Goal: Transaction & Acquisition: Purchase product/service

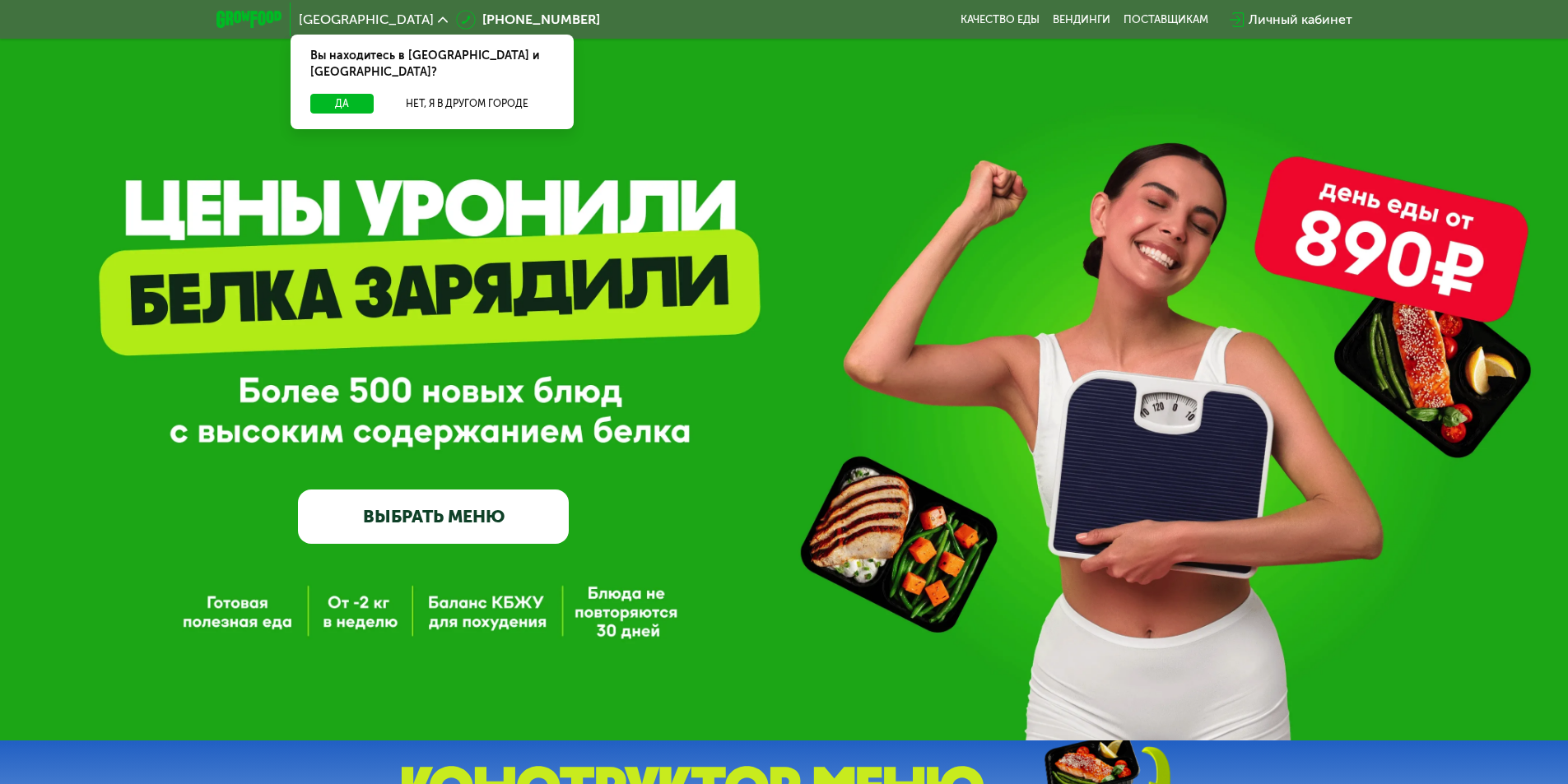
click at [458, 525] on link "ВЫБРАТЬ МЕНЮ" at bounding box center [433, 516] width 271 height 55
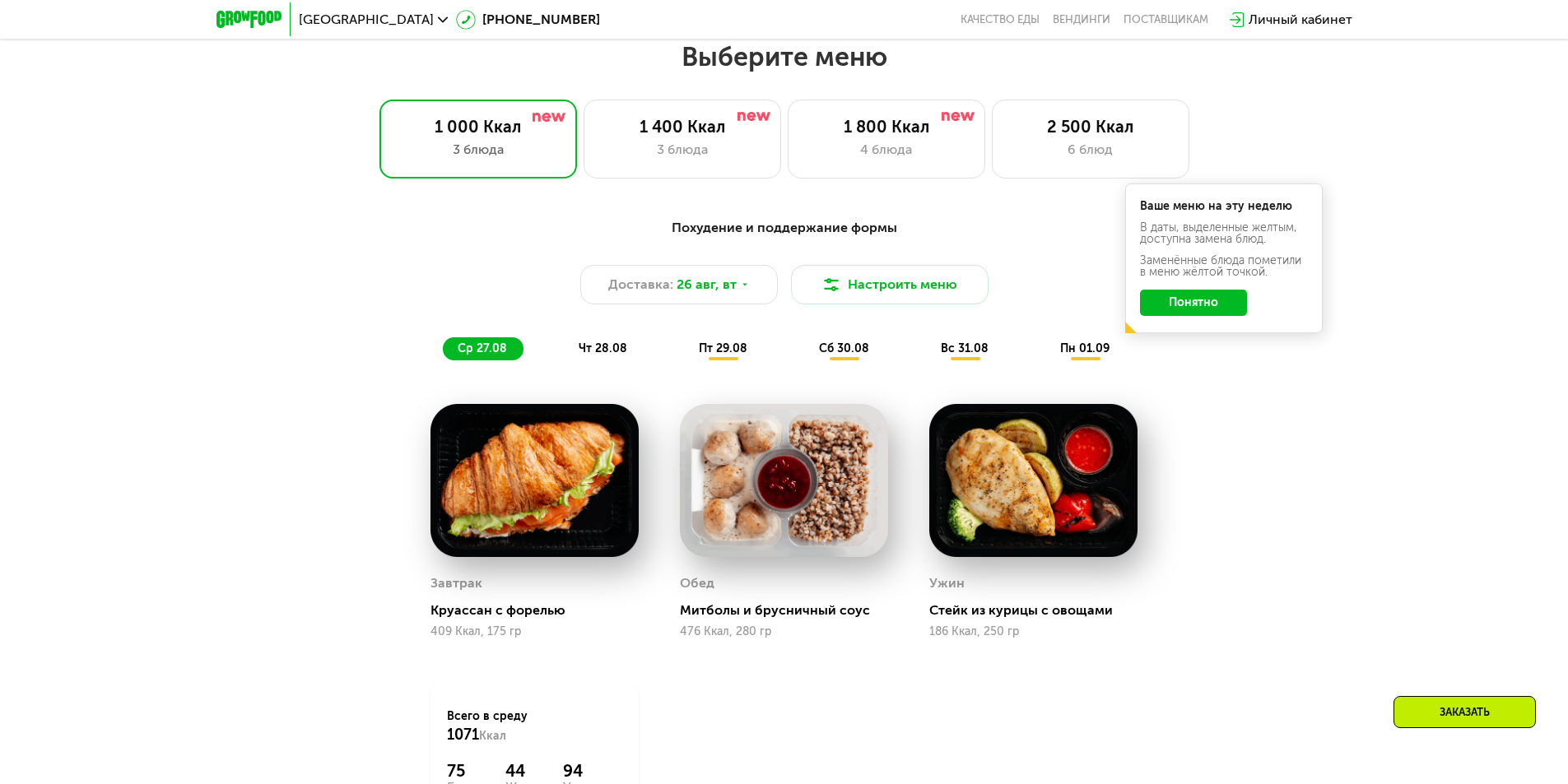
scroll to position [889, 0]
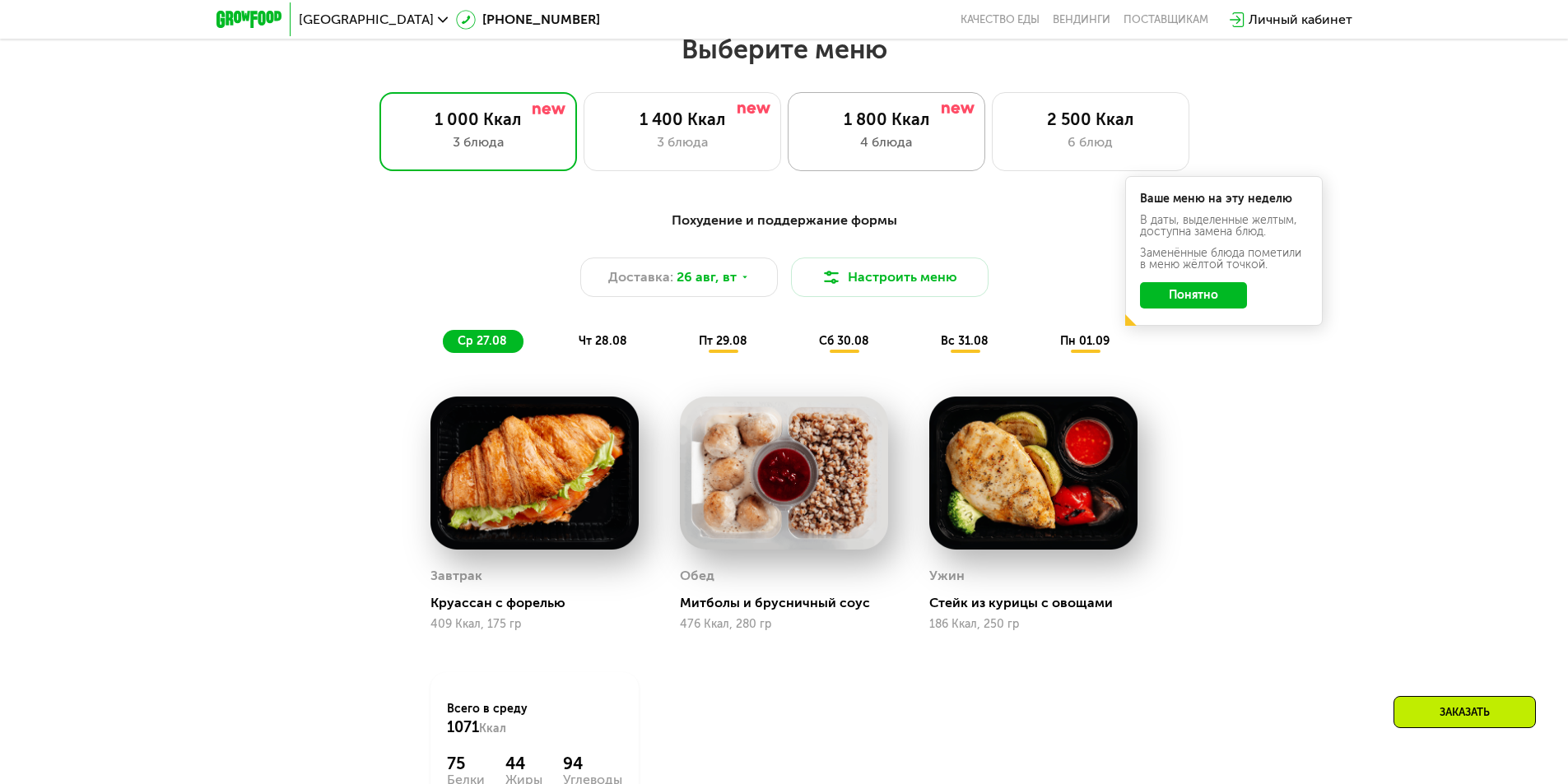
click at [914, 152] on div "4 блюда" at bounding box center [886, 142] width 163 height 19
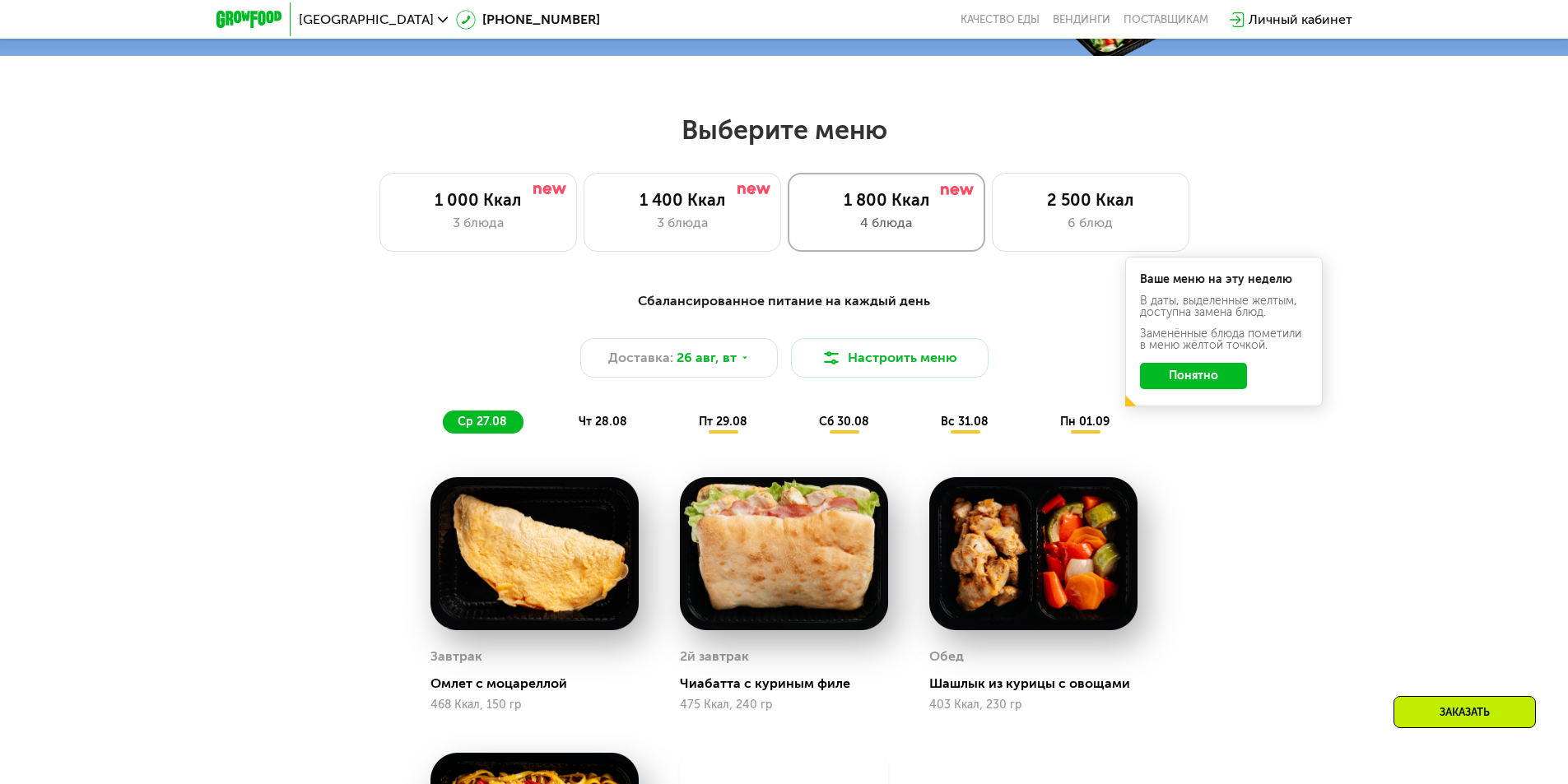
scroll to position [806, 0]
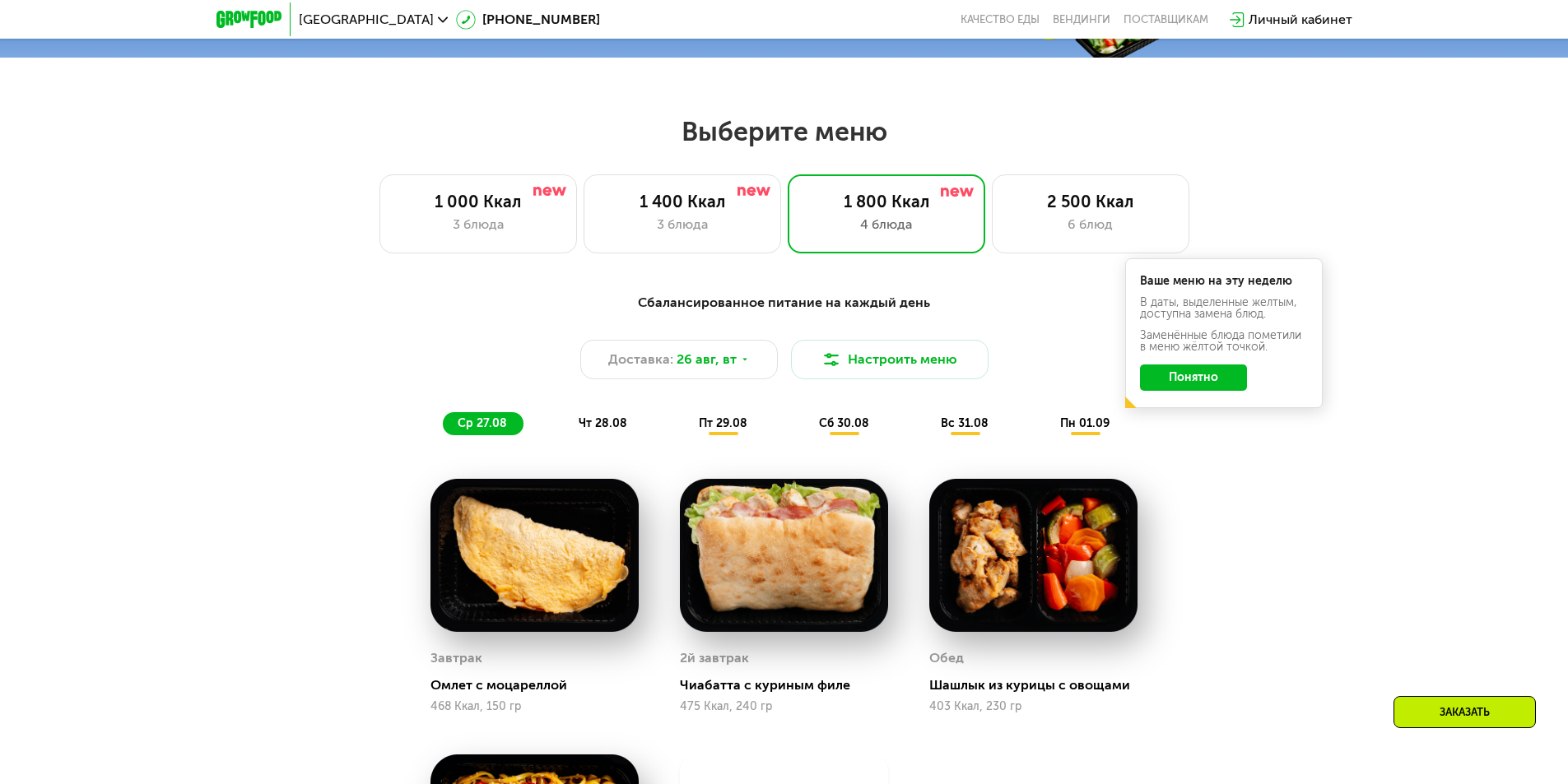
click at [591, 430] on span "чт 28.08" at bounding box center [603, 423] width 48 height 14
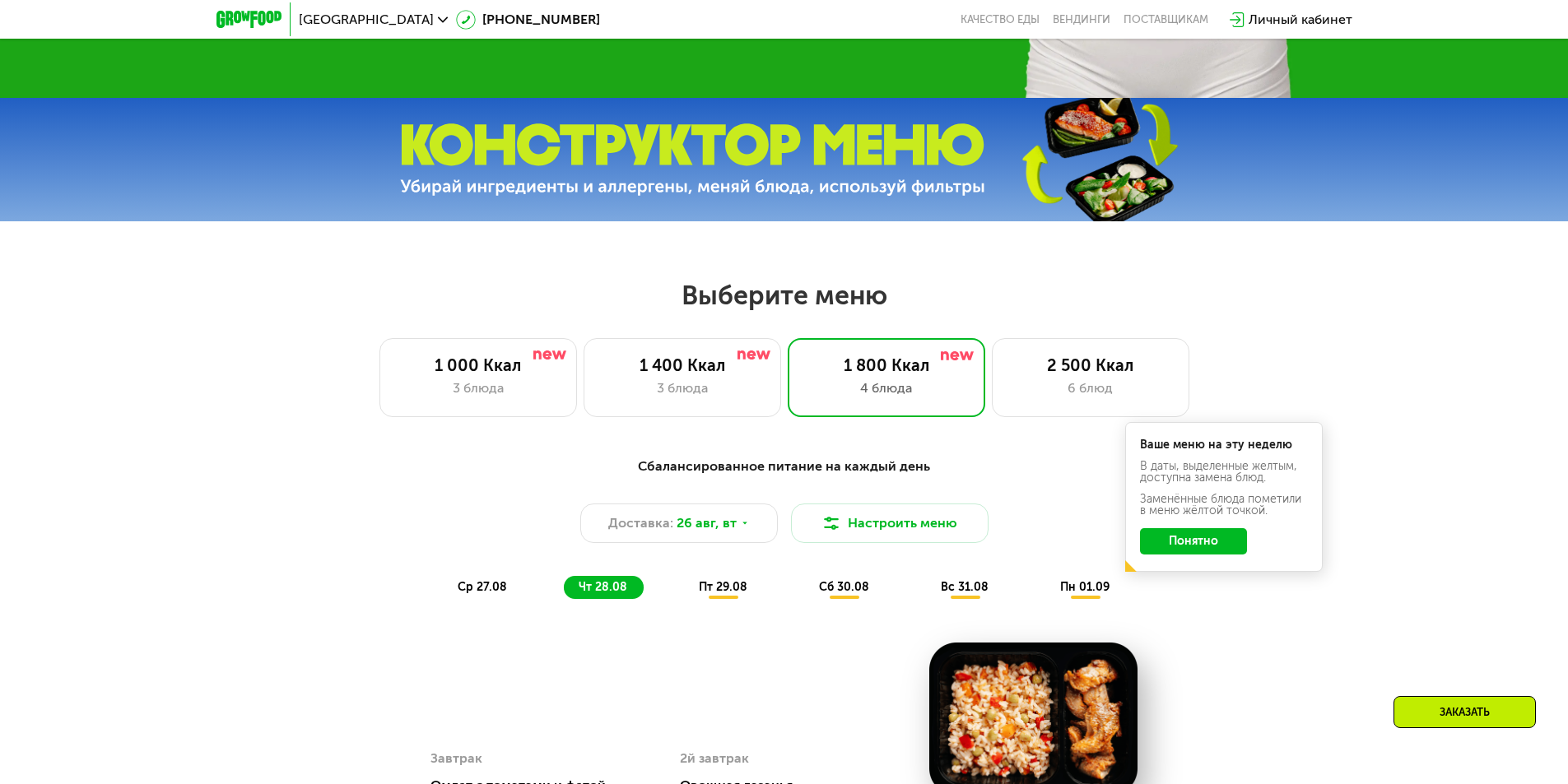
scroll to position [641, 0]
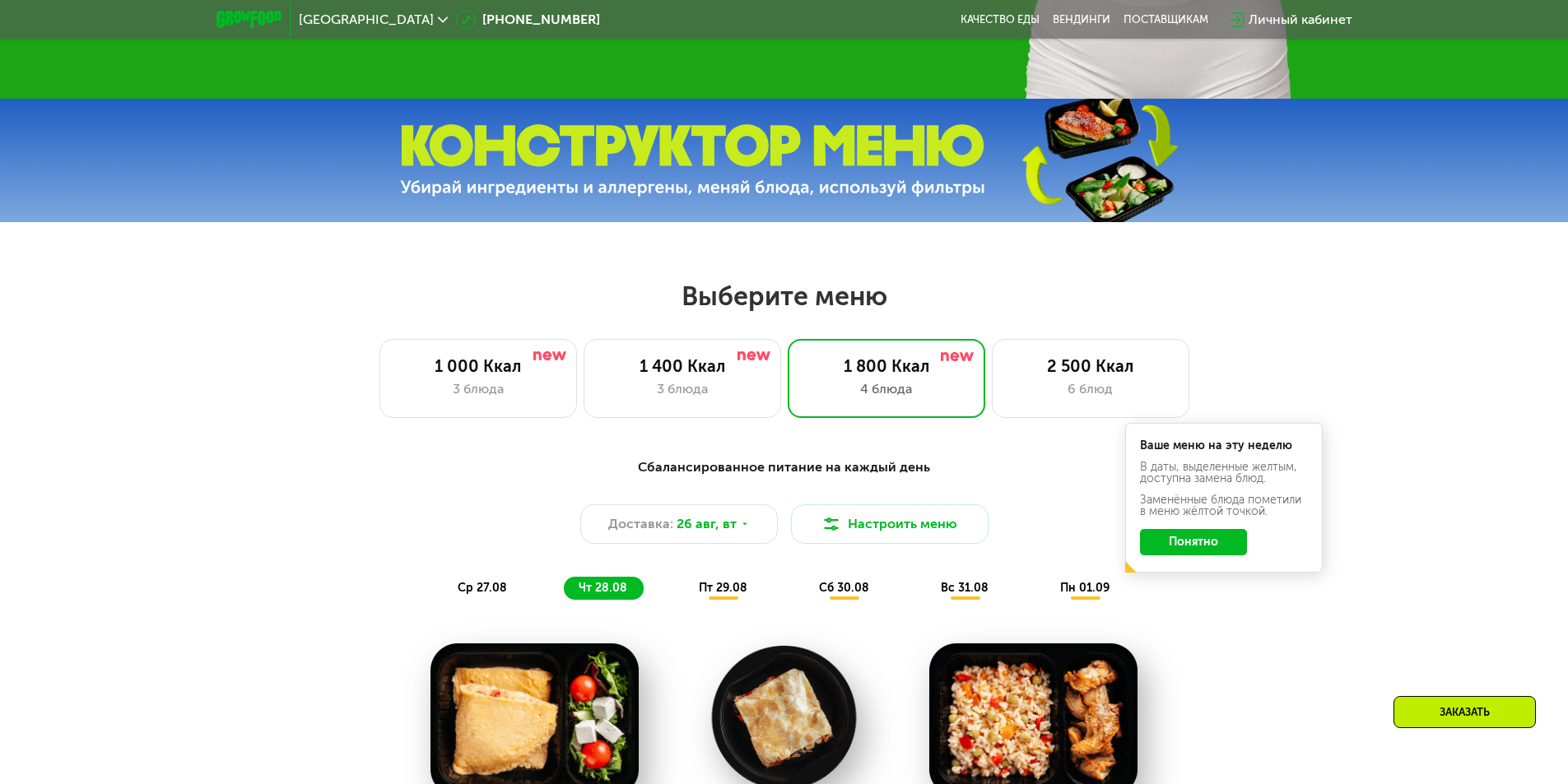
click at [1189, 550] on button "Понятно" at bounding box center [1193, 542] width 107 height 26
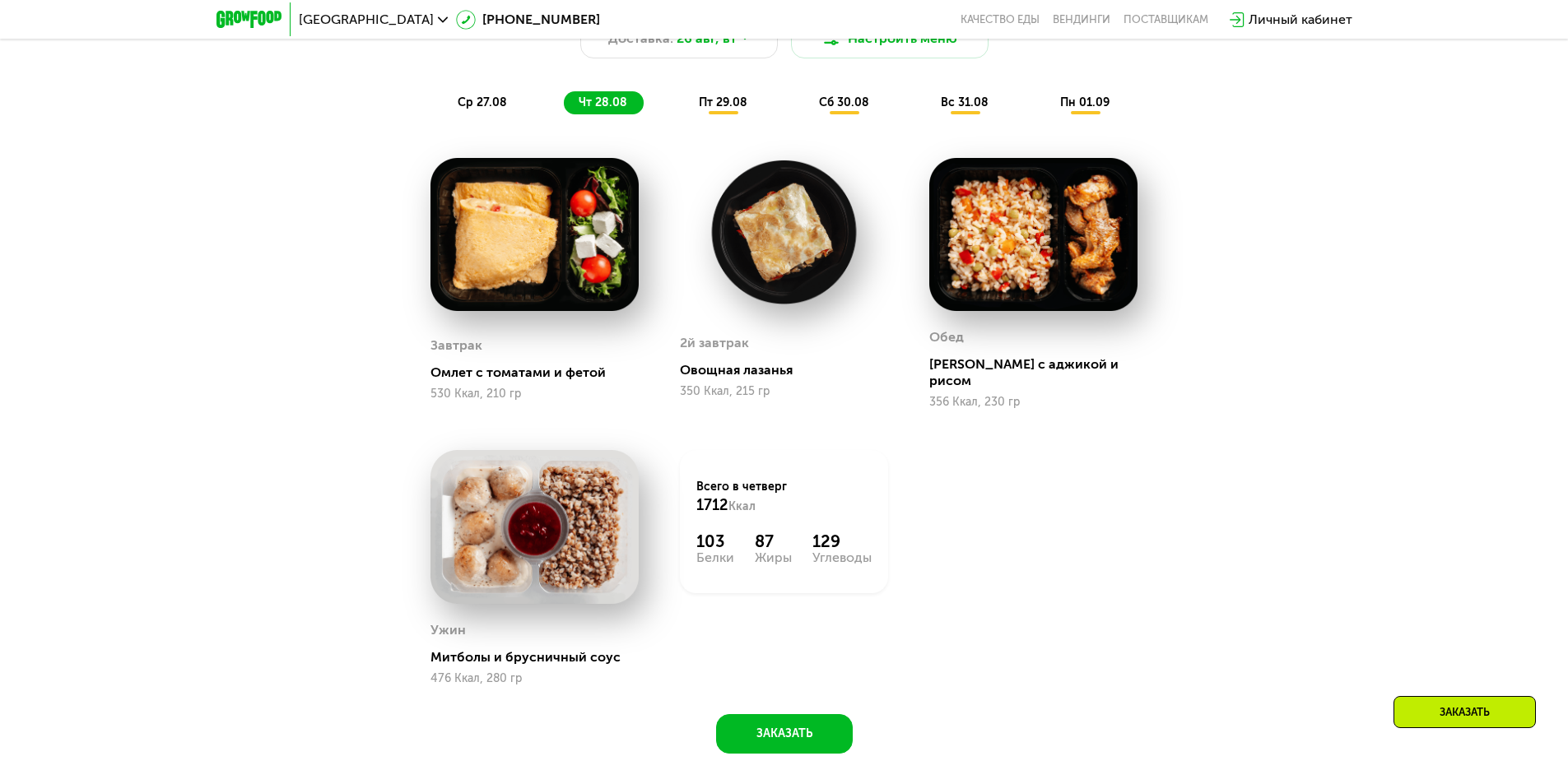
scroll to position [1135, 0]
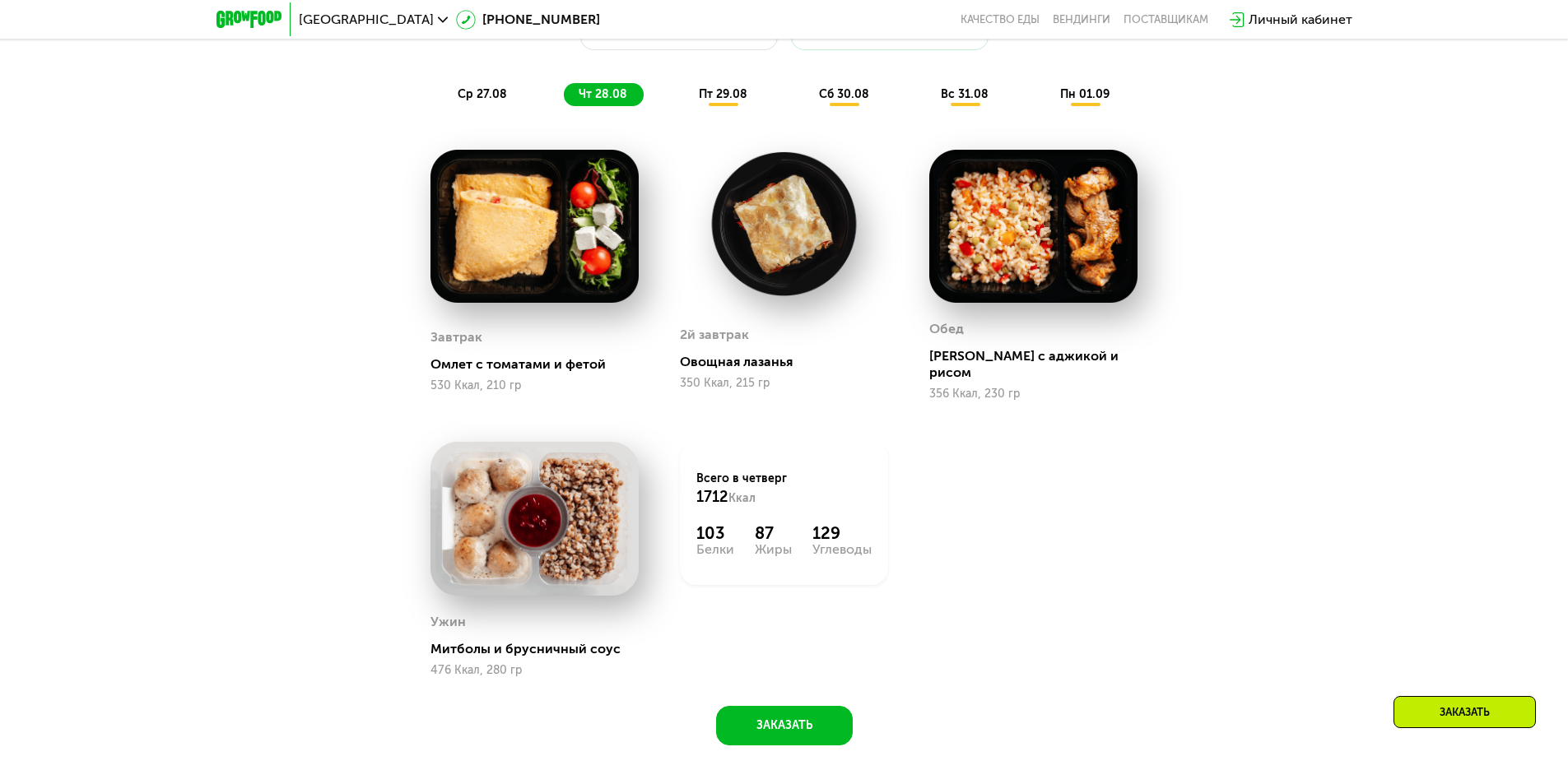
click at [804, 107] on div "пт 29.08" at bounding box center [845, 95] width 82 height 23
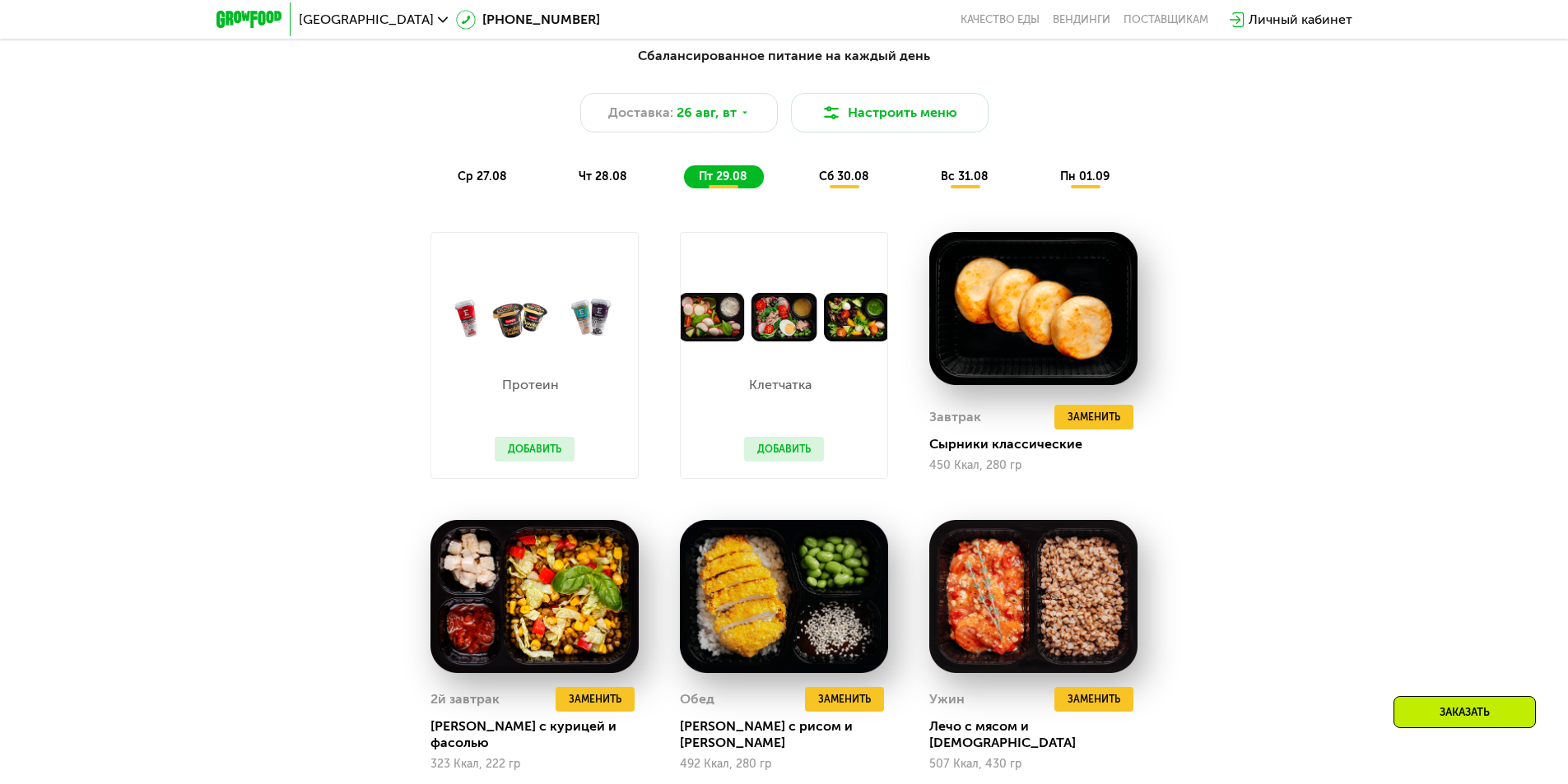
scroll to position [724, 0]
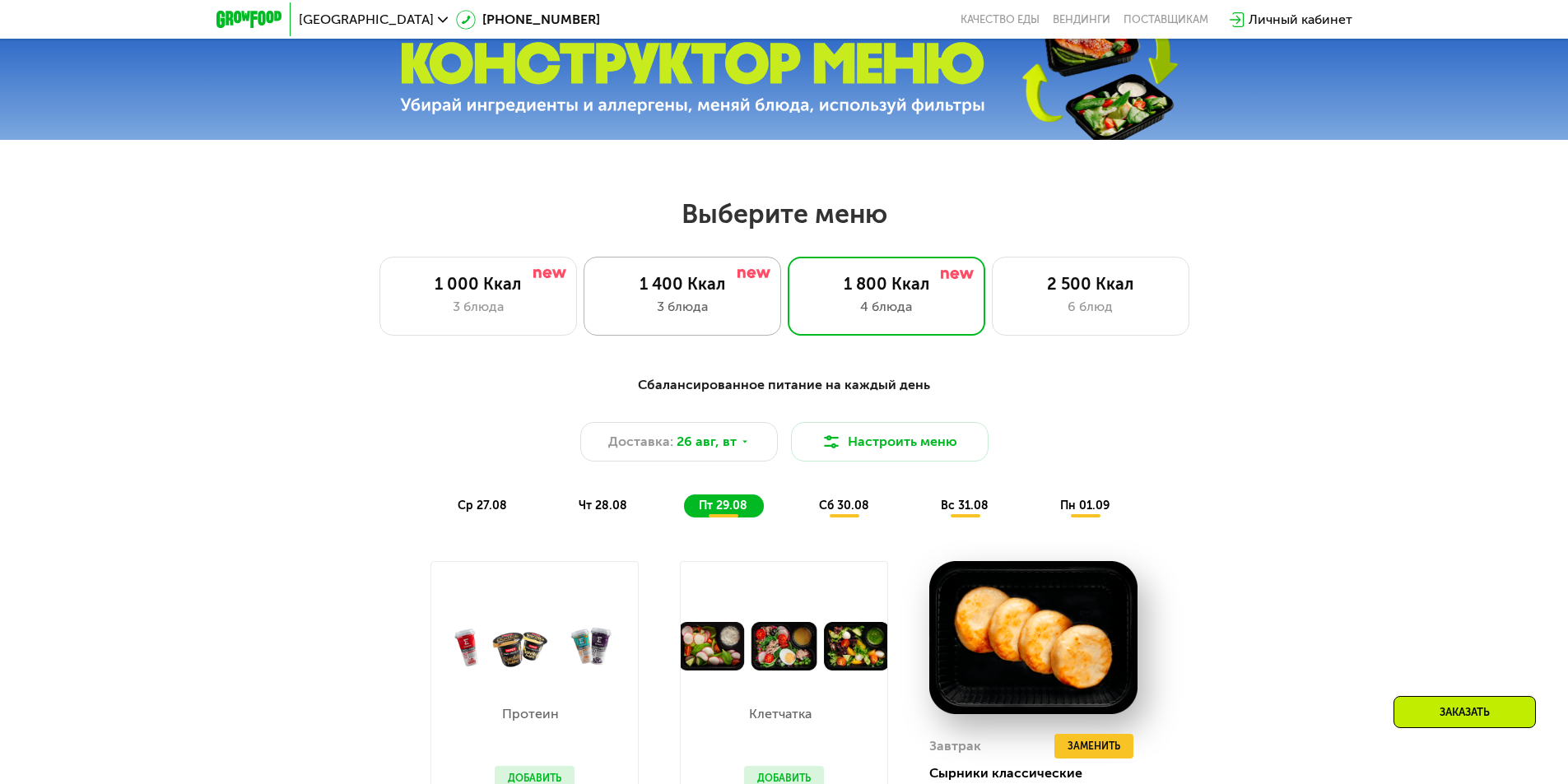
click at [732, 307] on div "3 блюда" at bounding box center [682, 306] width 163 height 19
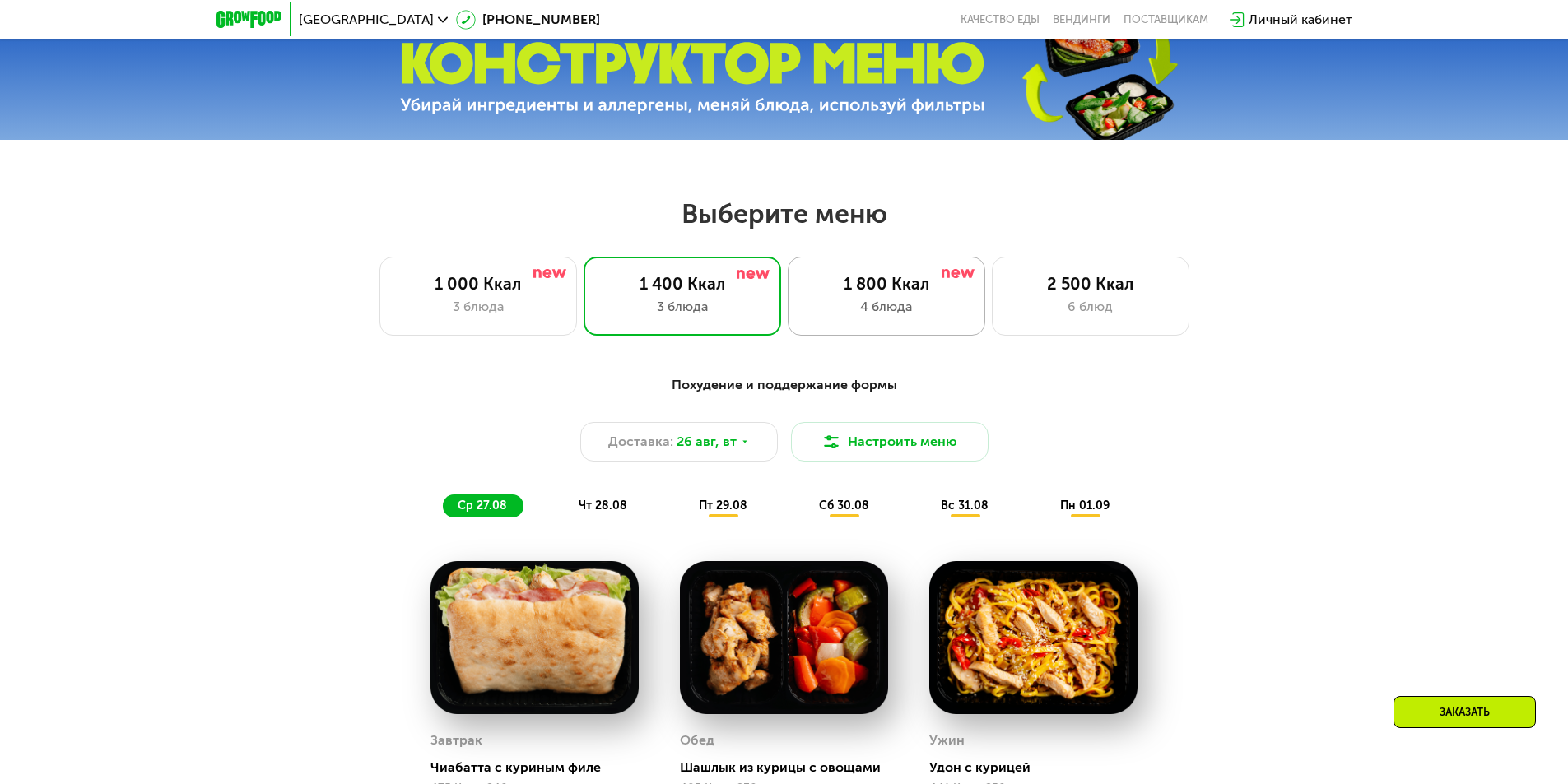
click at [876, 313] on div "4 блюда" at bounding box center [886, 306] width 163 height 19
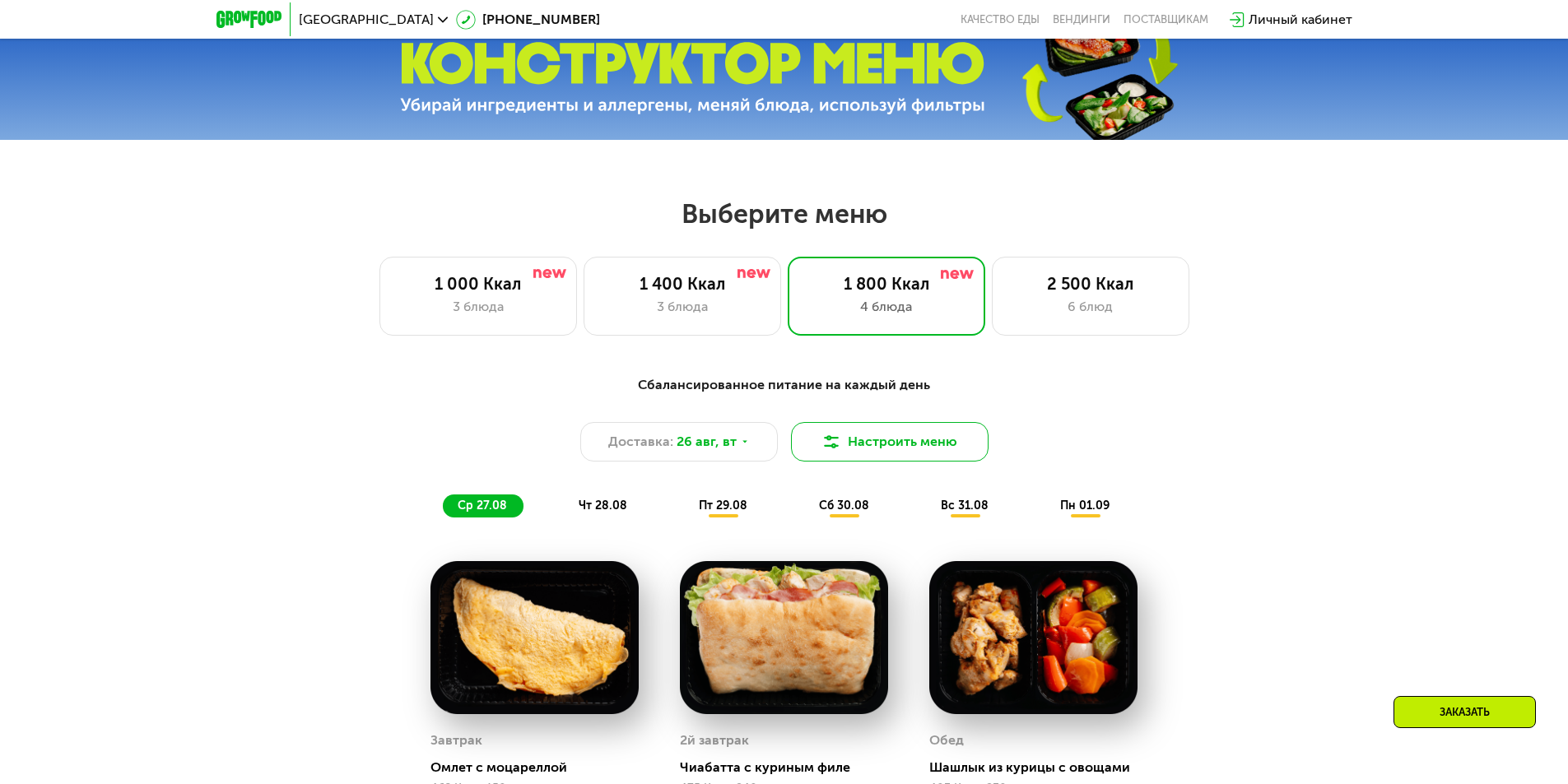
click at [877, 450] on button "Настроить меню" at bounding box center [889, 441] width 198 height 40
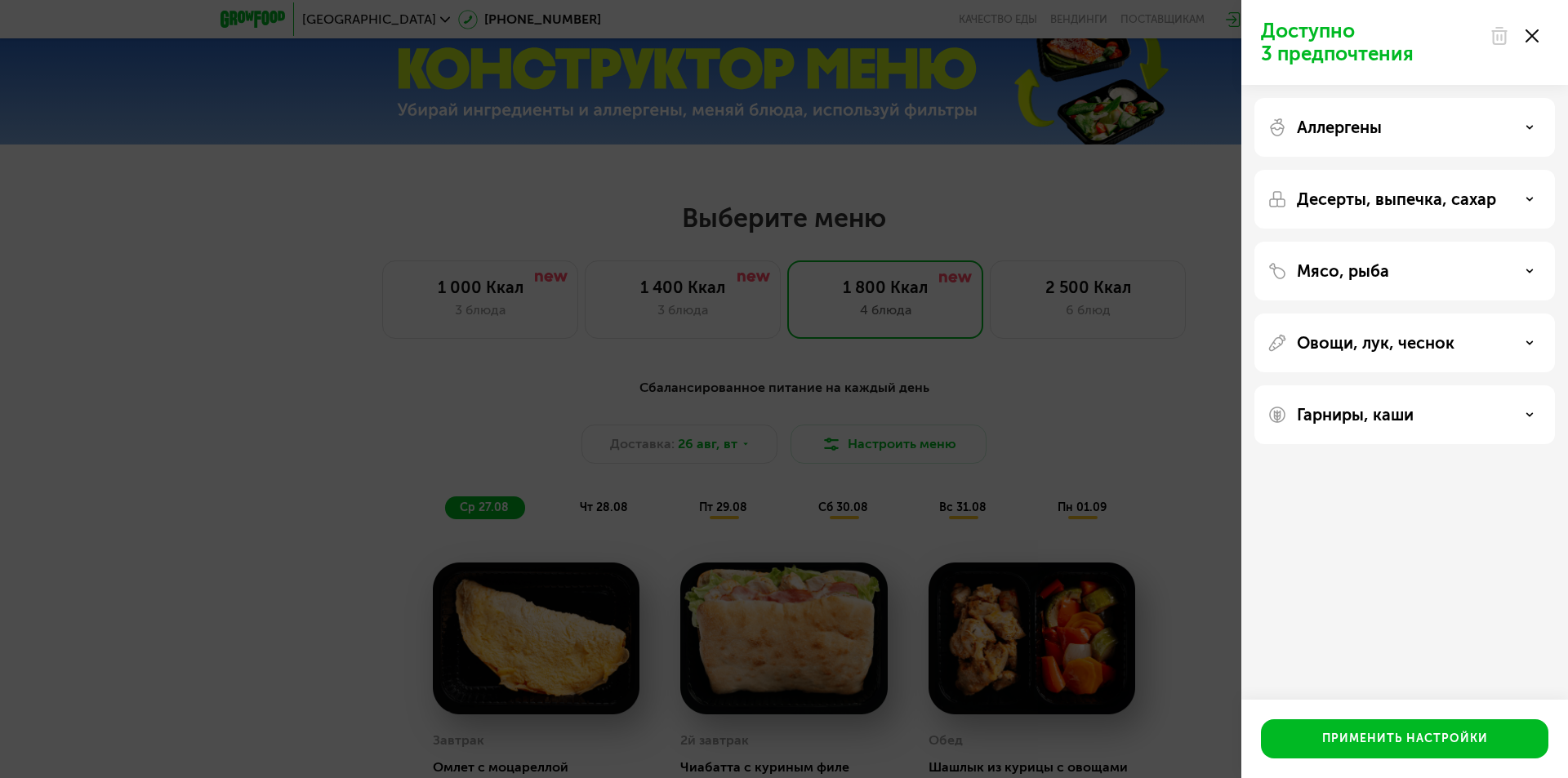
click at [1475, 393] on div "Гарниры, каши" at bounding box center [1405, 415] width 301 height 59
click at [1466, 421] on div "Гарниры, каши" at bounding box center [1405, 414] width 274 height 19
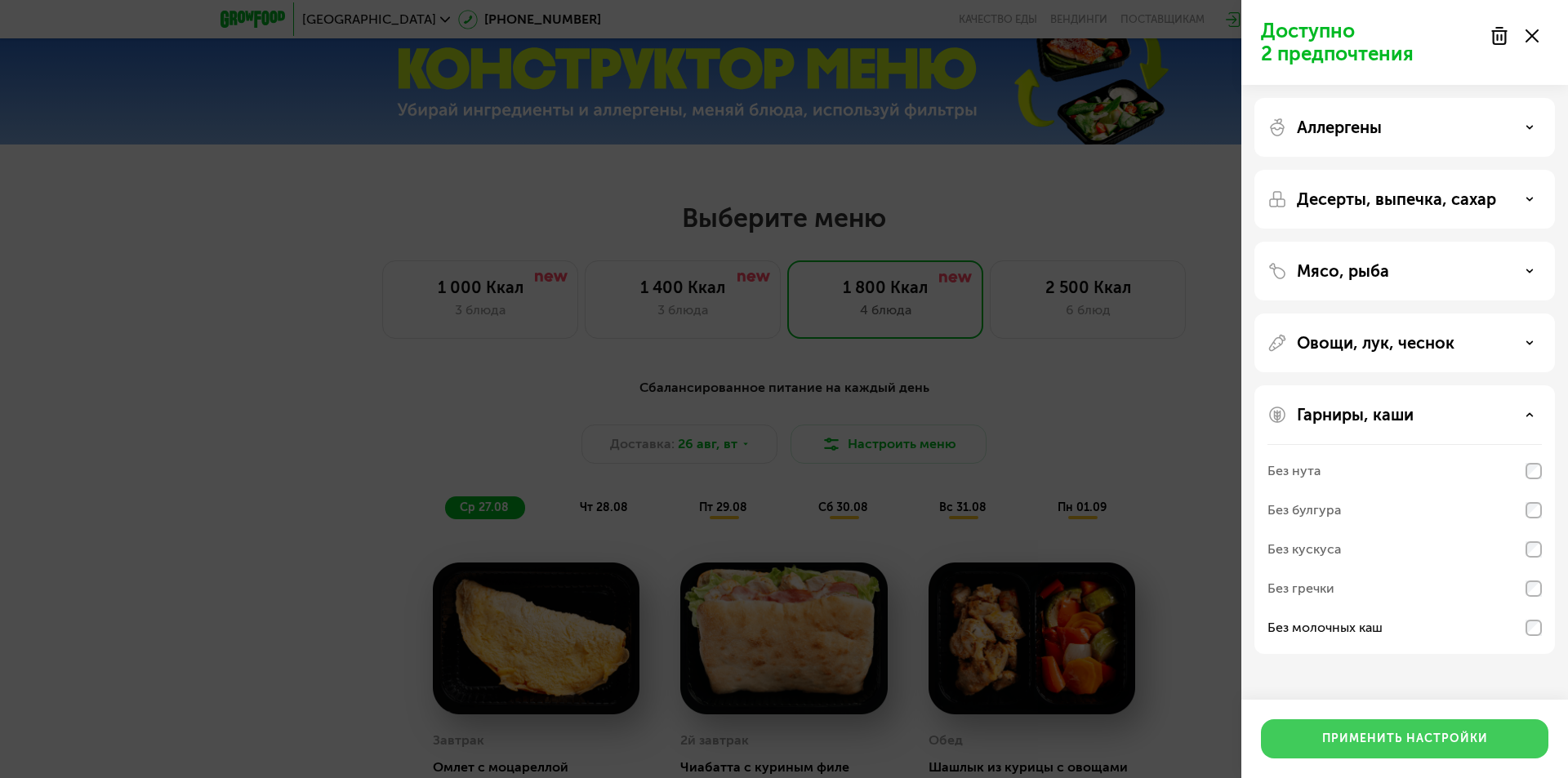
click at [1447, 737] on div "Применить настройки" at bounding box center [1405, 739] width 166 height 17
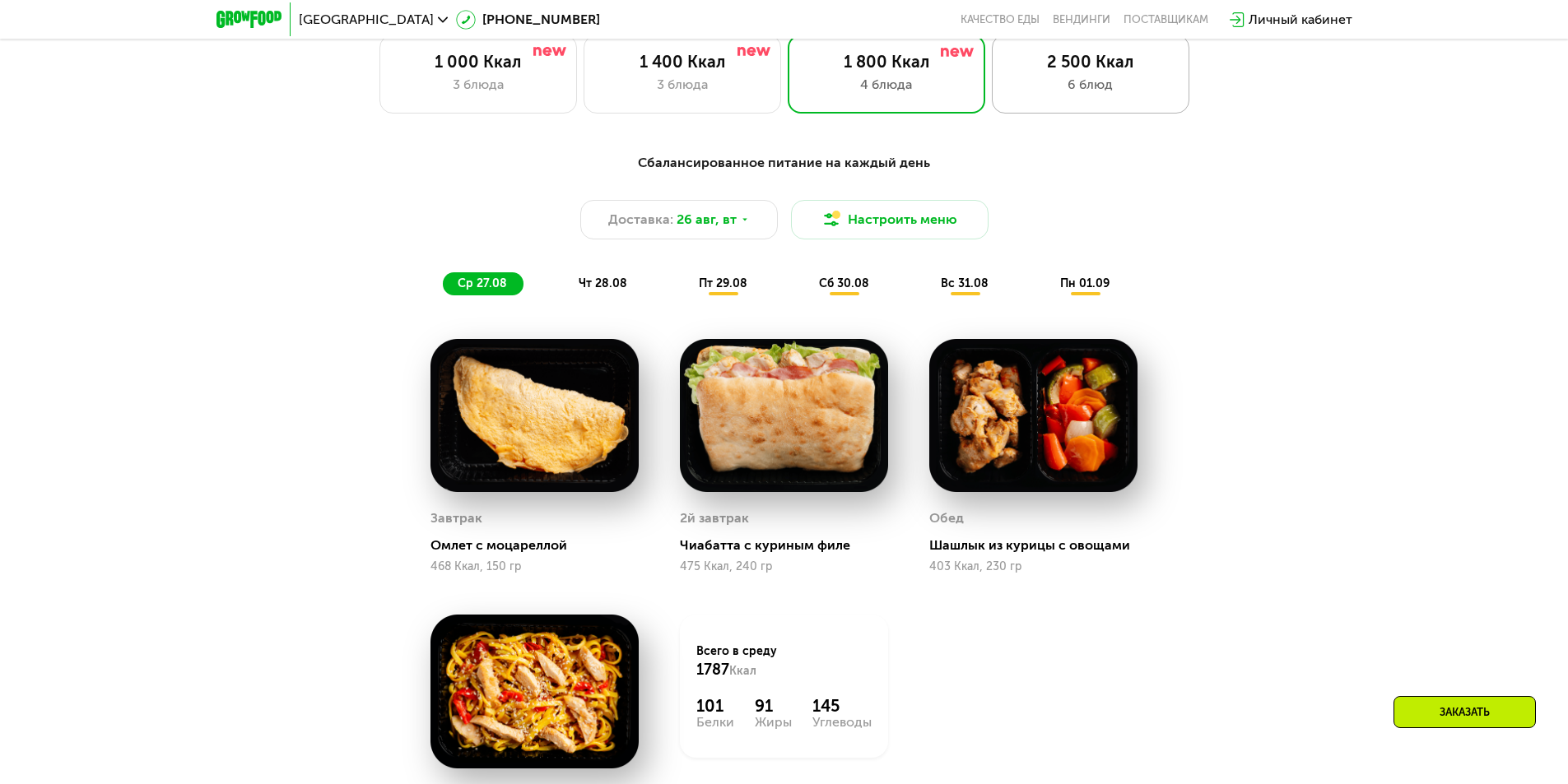
scroll to position [889, 0]
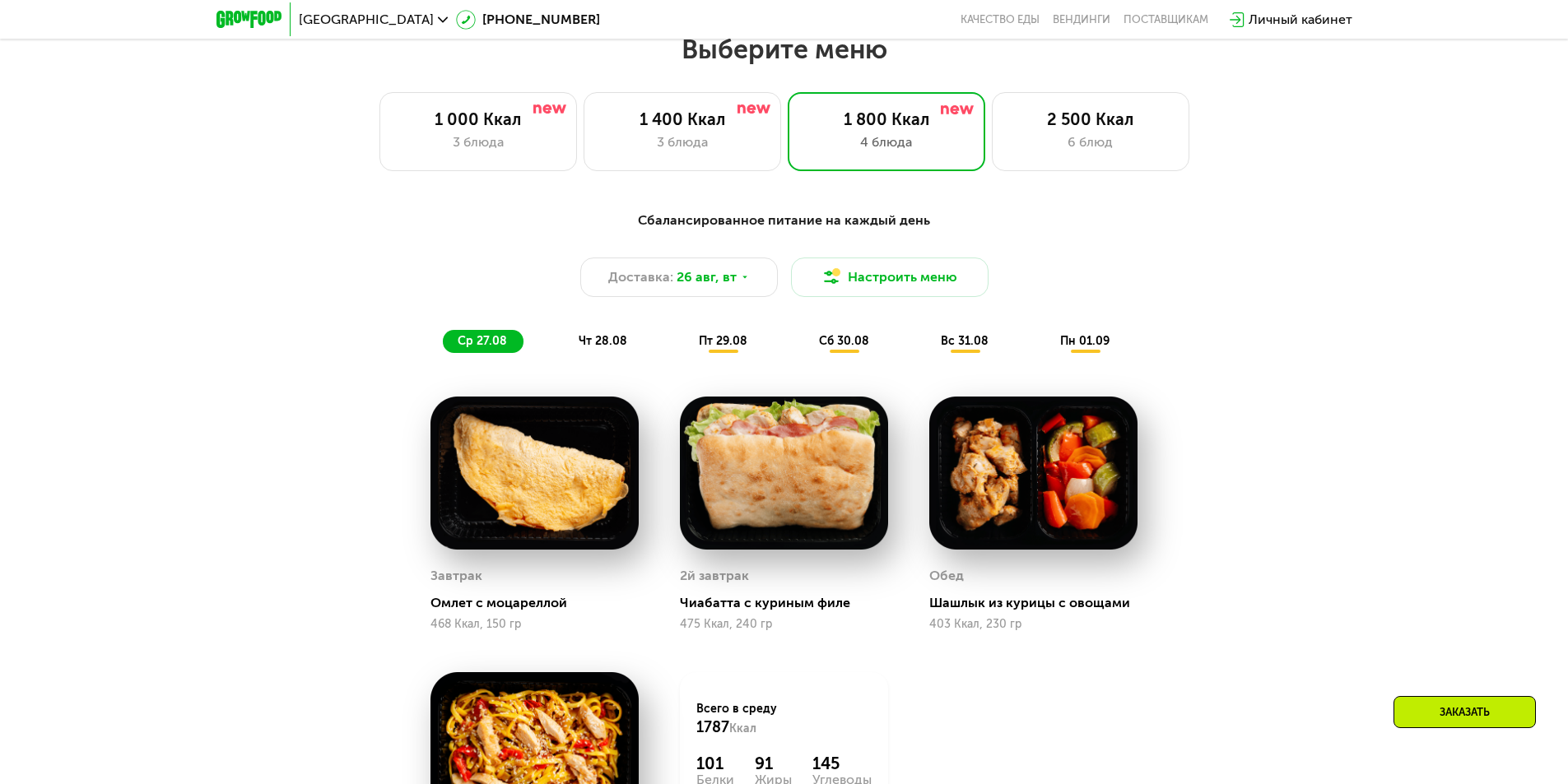
click at [610, 346] on span "чт 28.08" at bounding box center [603, 340] width 48 height 14
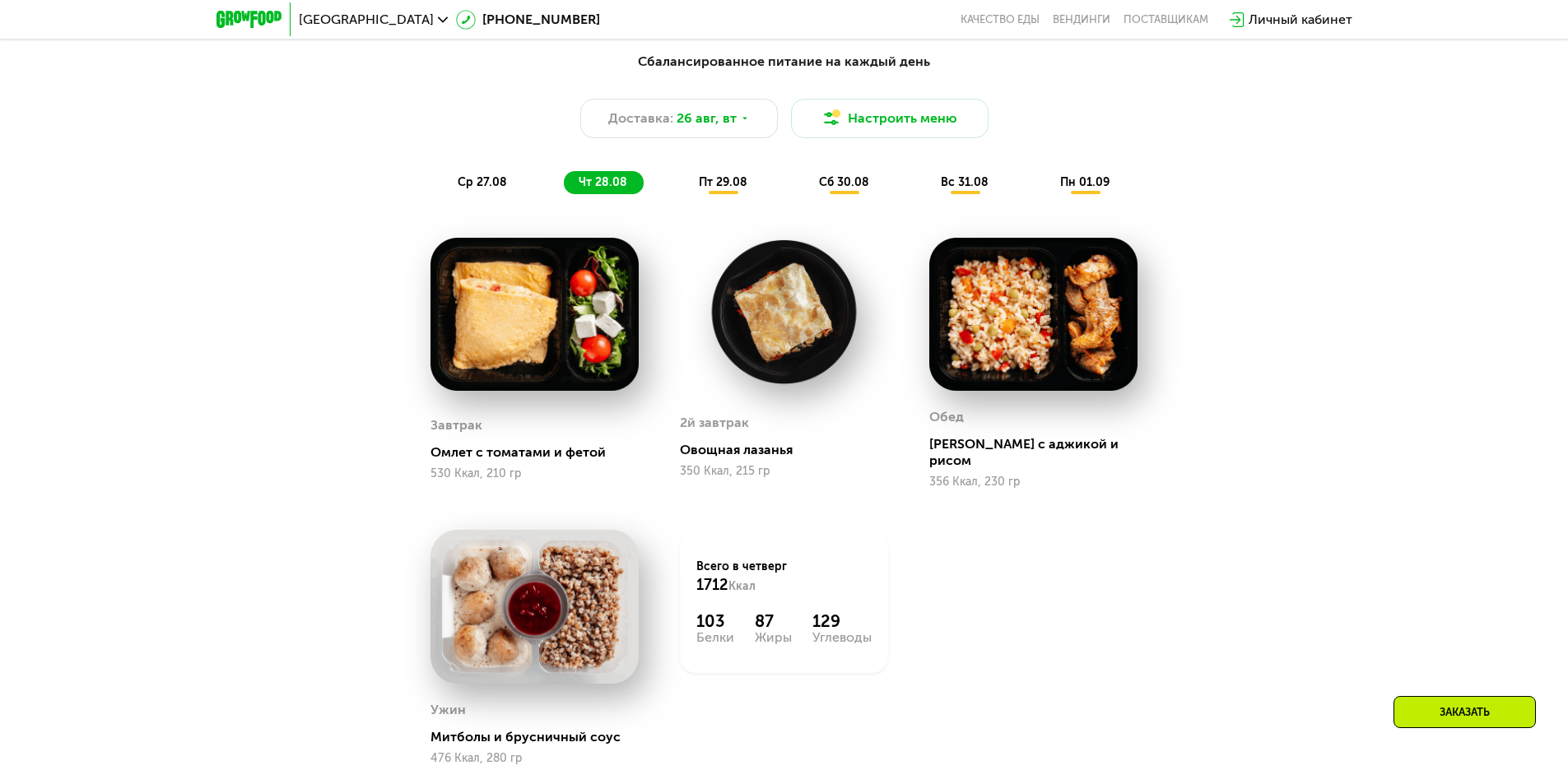
scroll to position [1053, 0]
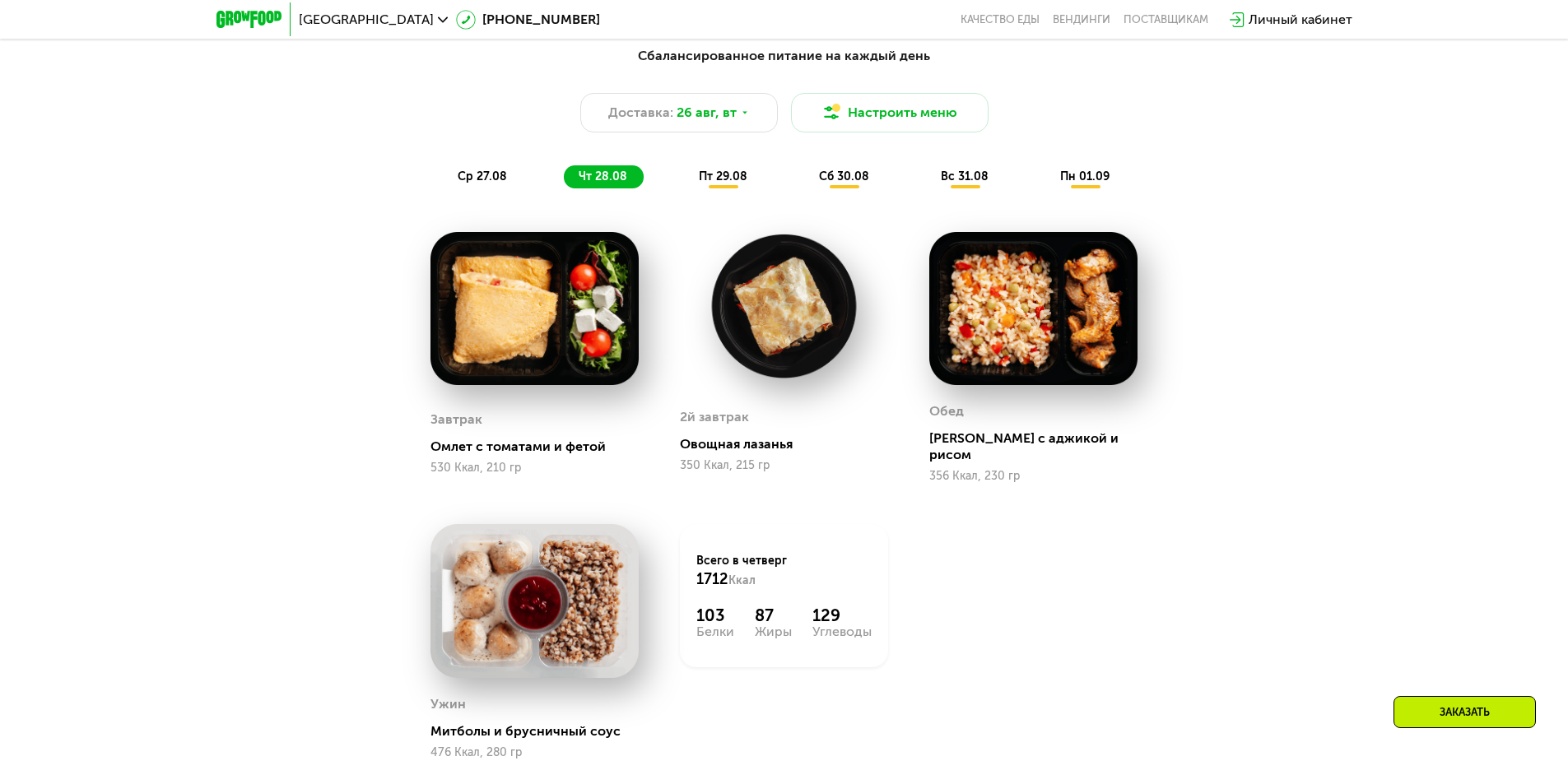
click at [729, 183] on span "пт 29.08" at bounding box center [723, 176] width 48 height 14
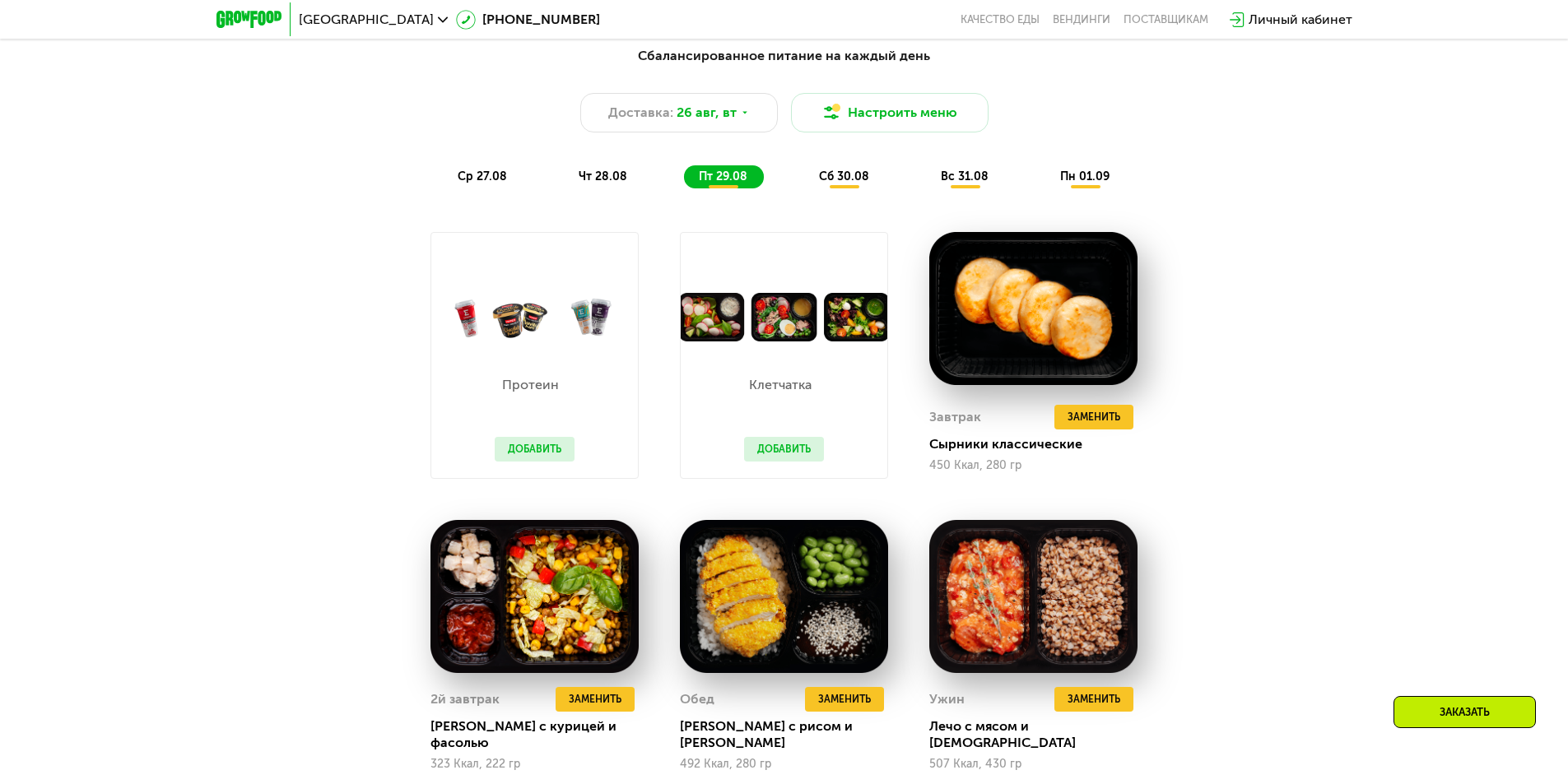
click at [787, 450] on button "Добавить" at bounding box center [784, 449] width 80 height 25
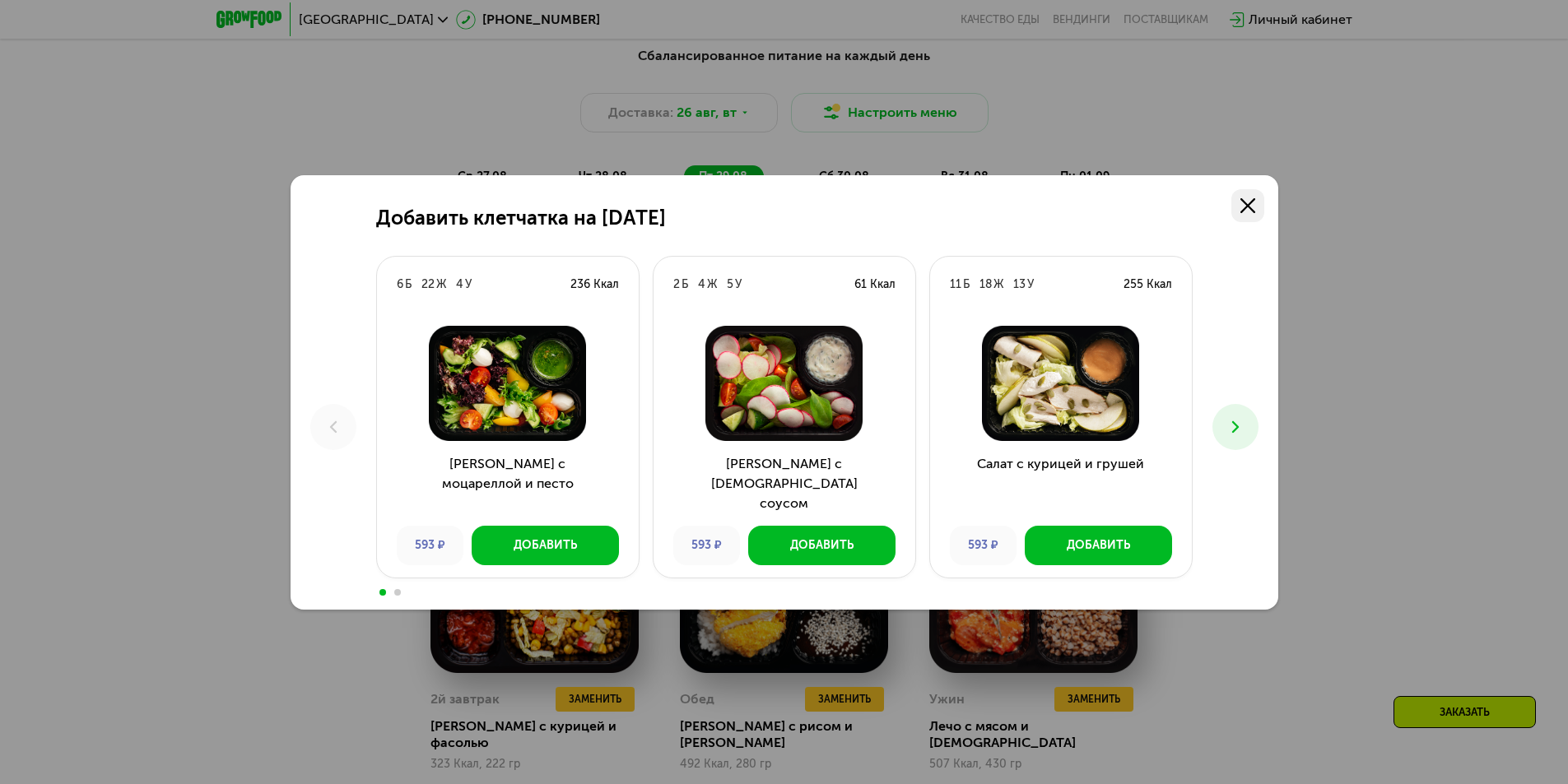
click at [1254, 205] on icon at bounding box center [1248, 206] width 15 height 15
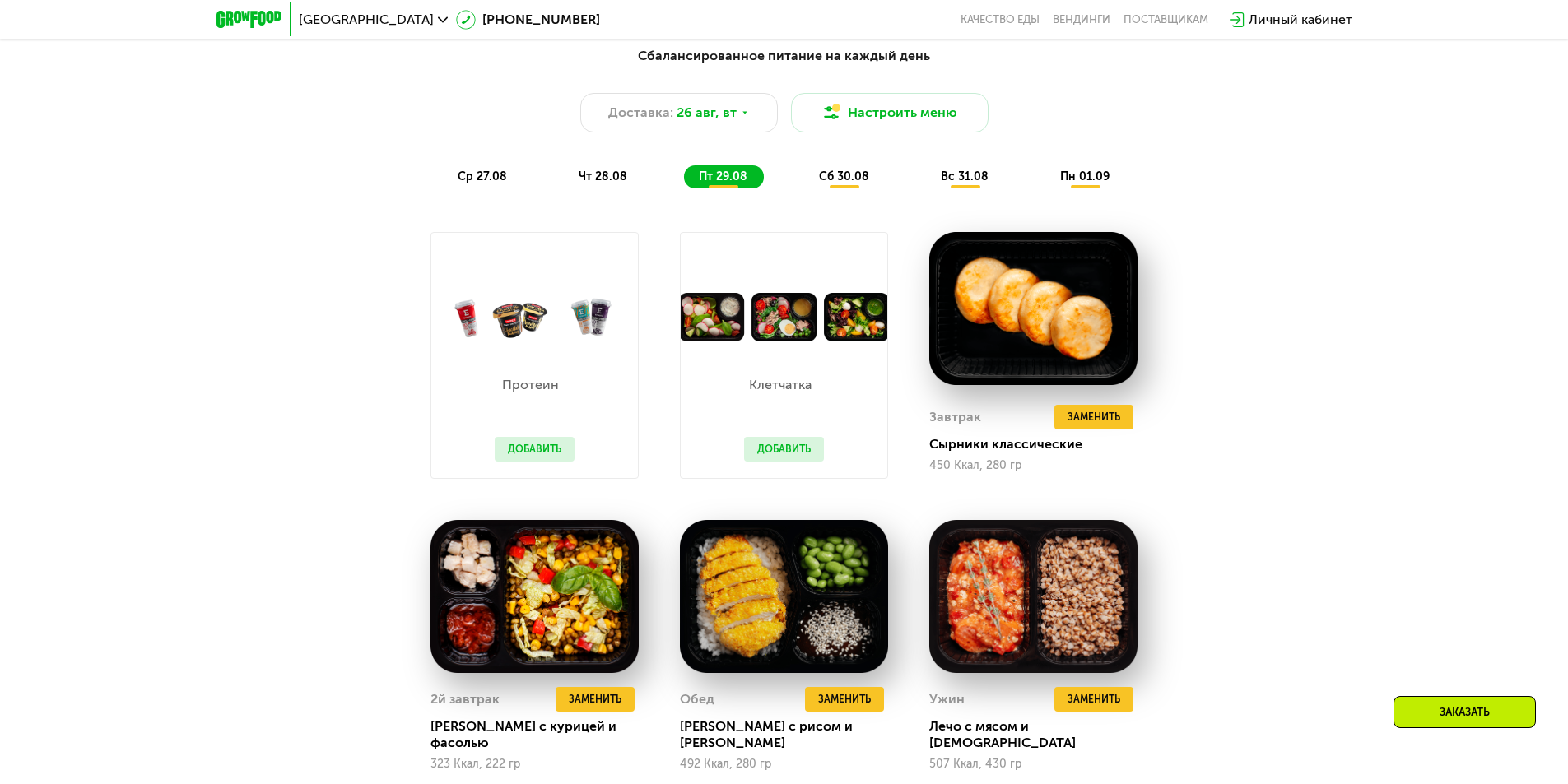
click at [846, 183] on span "сб 30.08" at bounding box center [844, 176] width 50 height 14
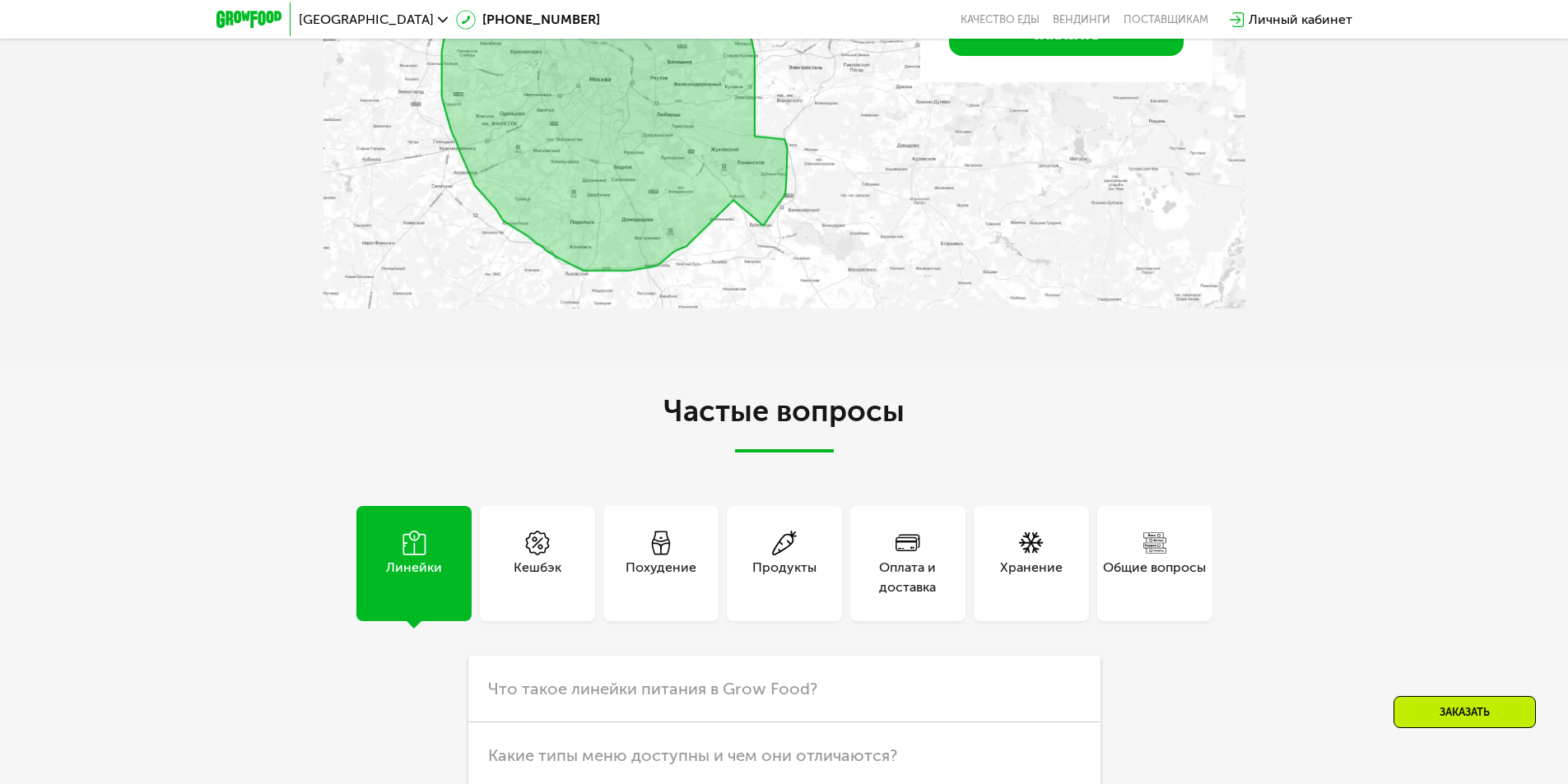
scroll to position [4672, 0]
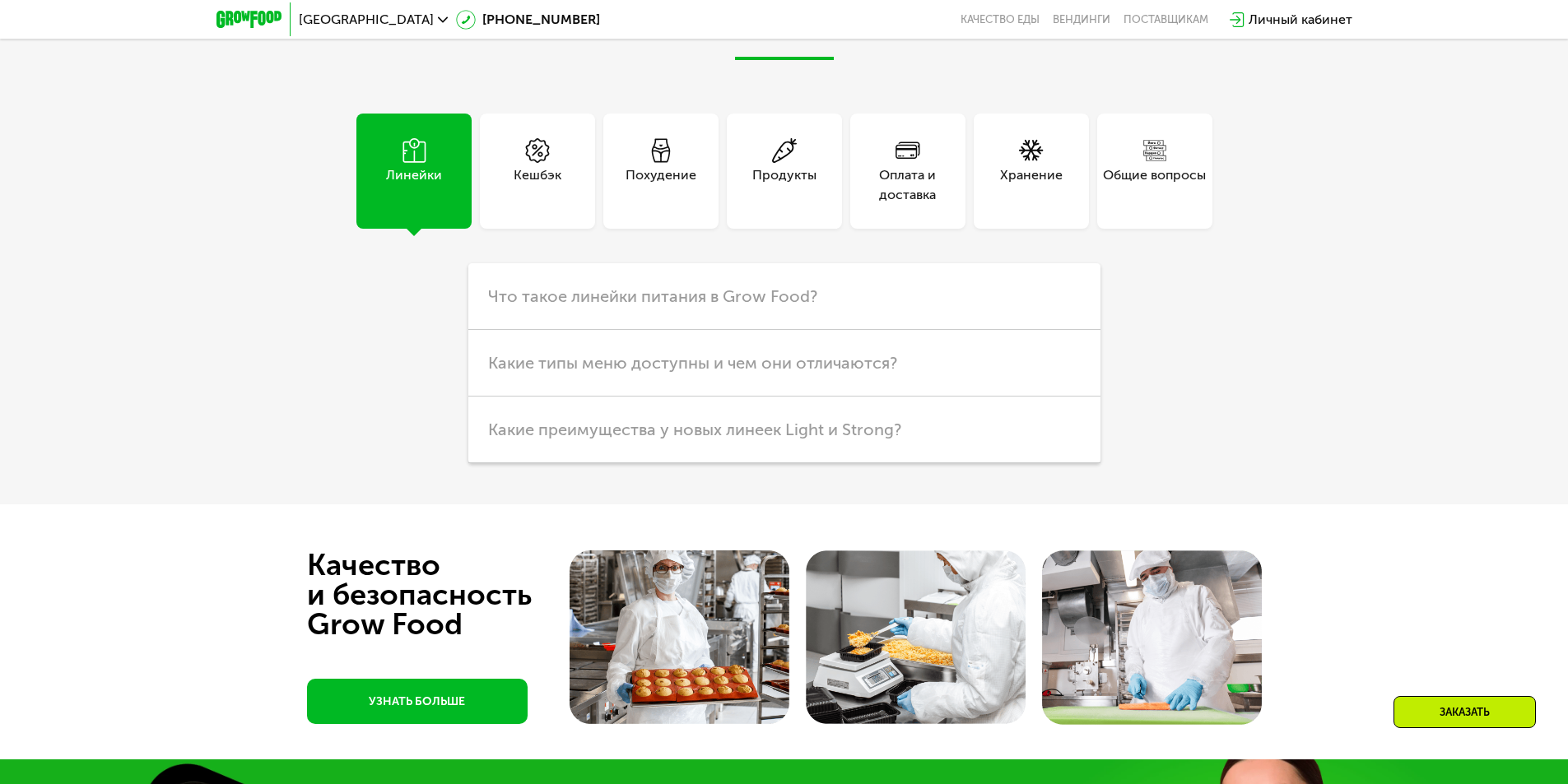
click at [642, 176] on div "Похудение" at bounding box center [661, 184] width 70 height 40
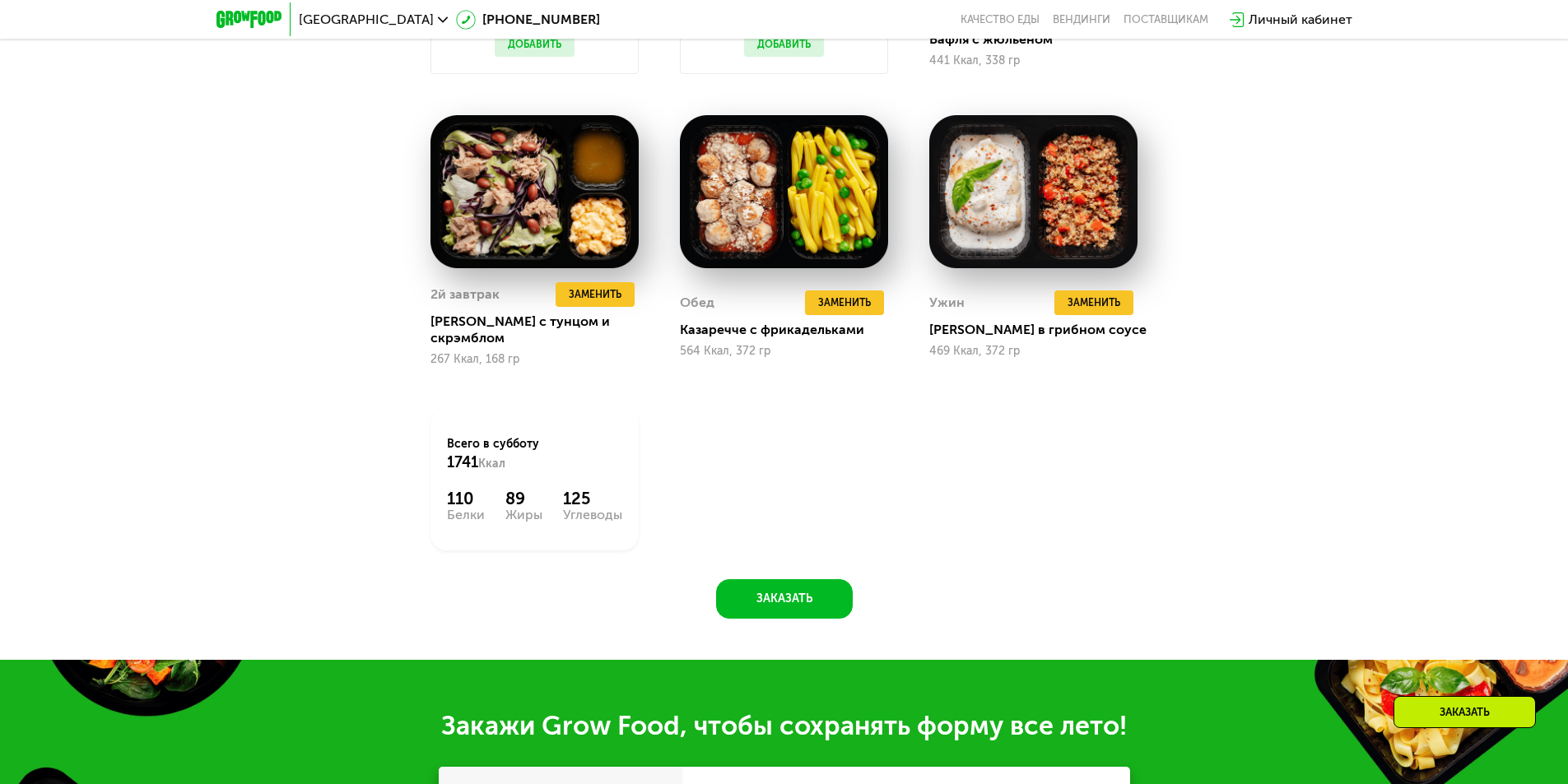
scroll to position [1464, 0]
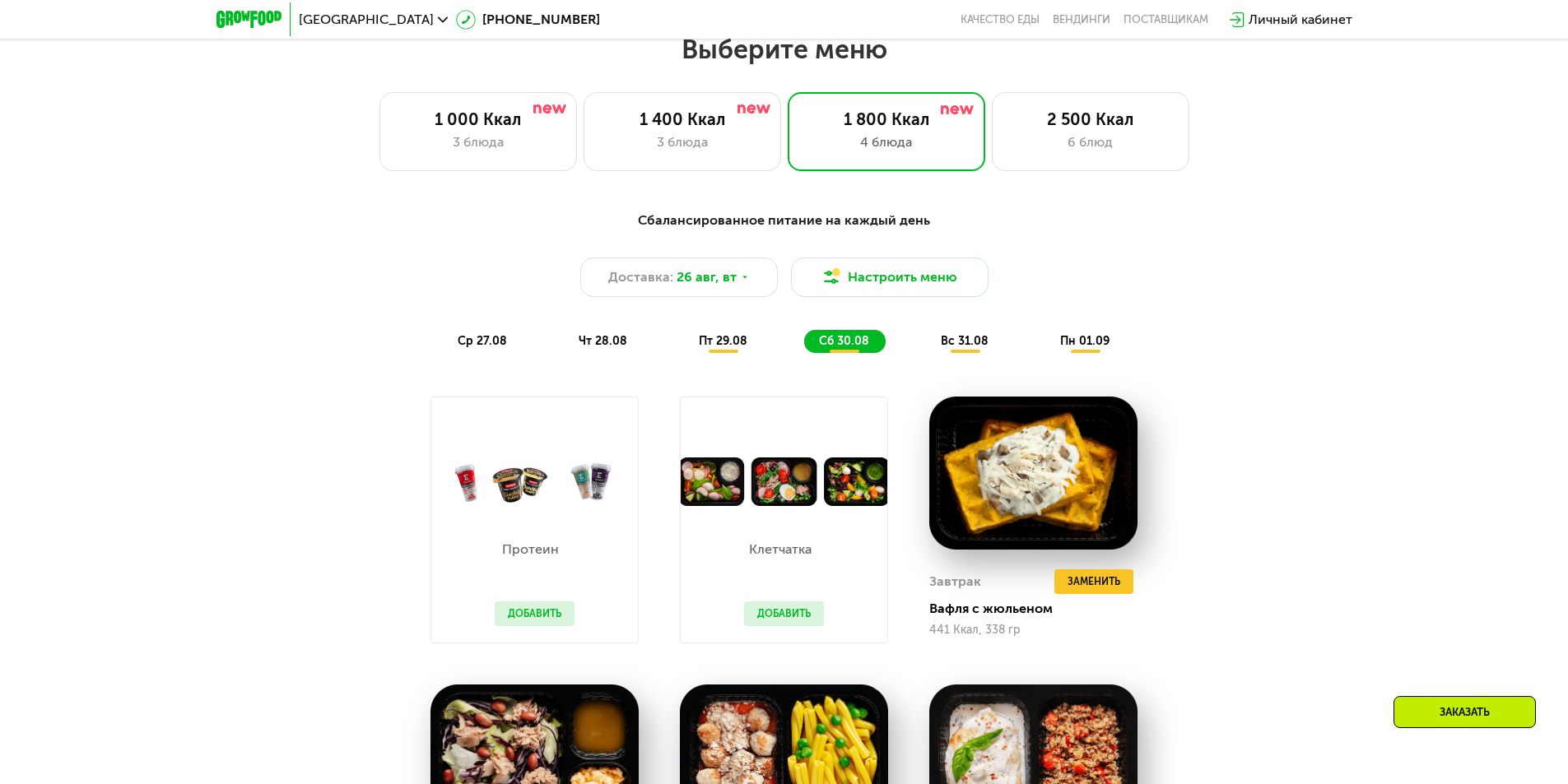
click at [1045, 353] on div "вс 31.08" at bounding box center [1085, 341] width 81 height 23
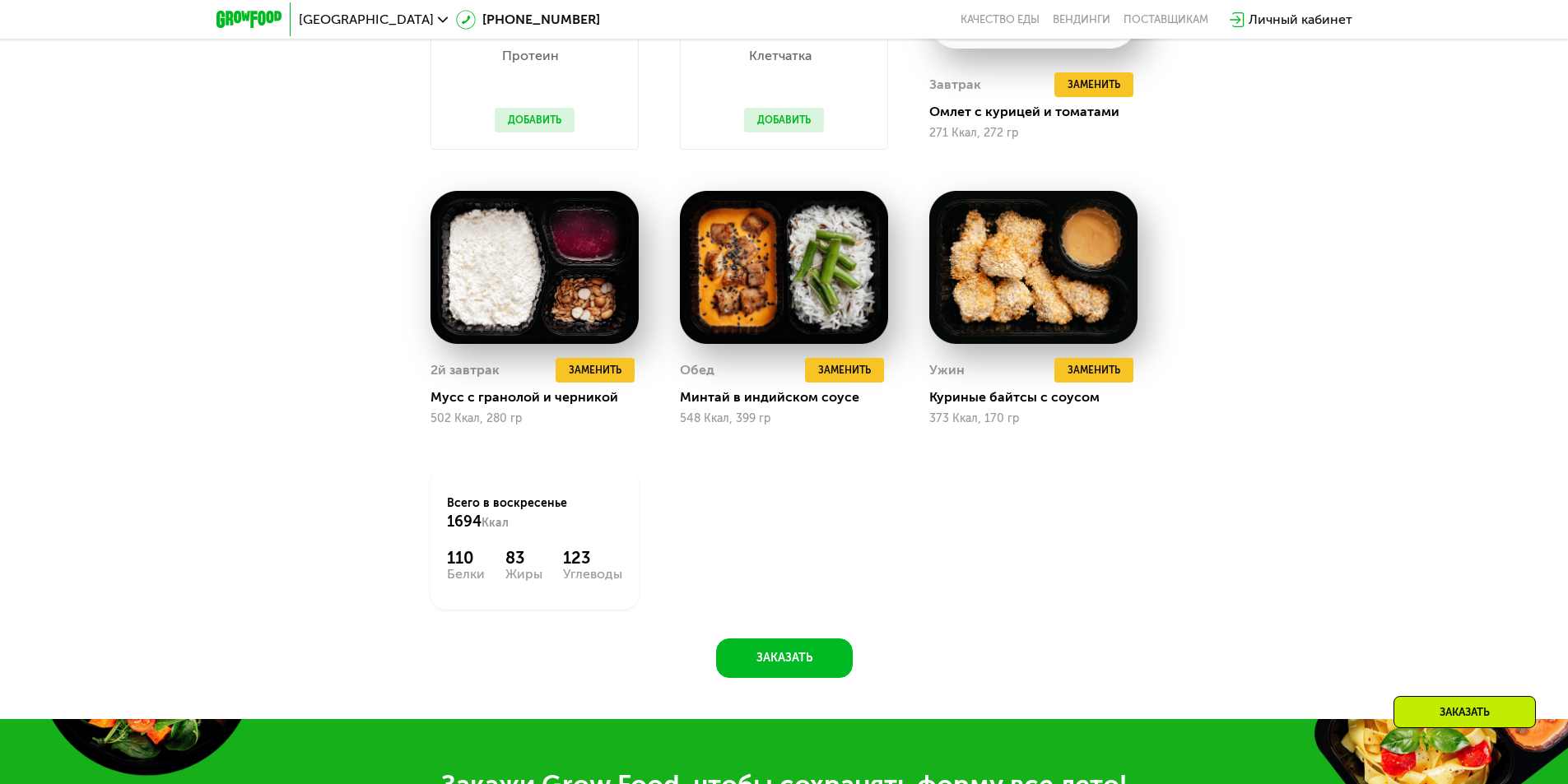
scroll to position [724, 0]
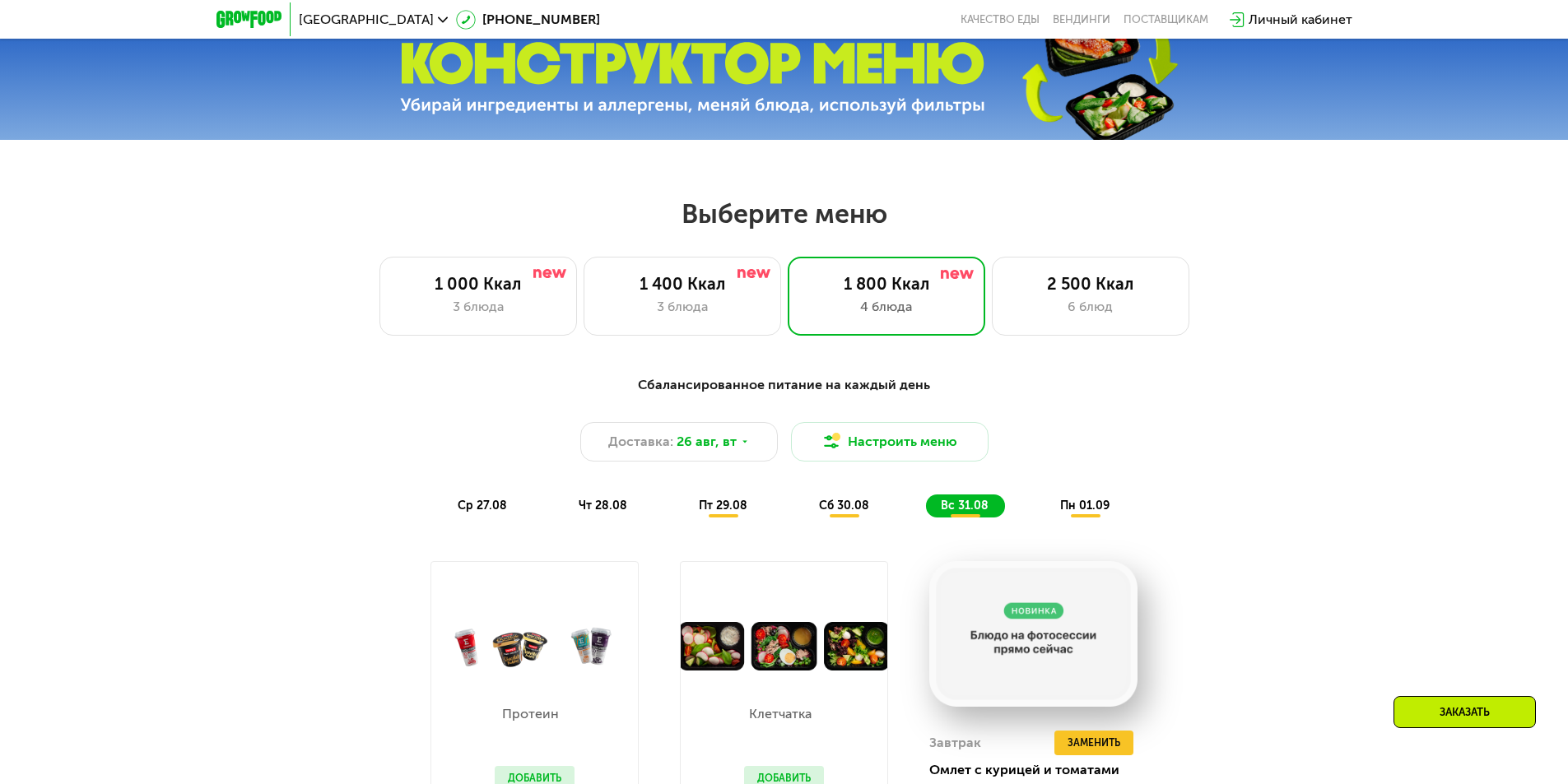
drag, startPoint x: 1082, startPoint y: 512, endPoint x: 1109, endPoint y: 495, distance: 31.9
click at [1082, 512] on span "пн 01.09" at bounding box center [1084, 505] width 49 height 14
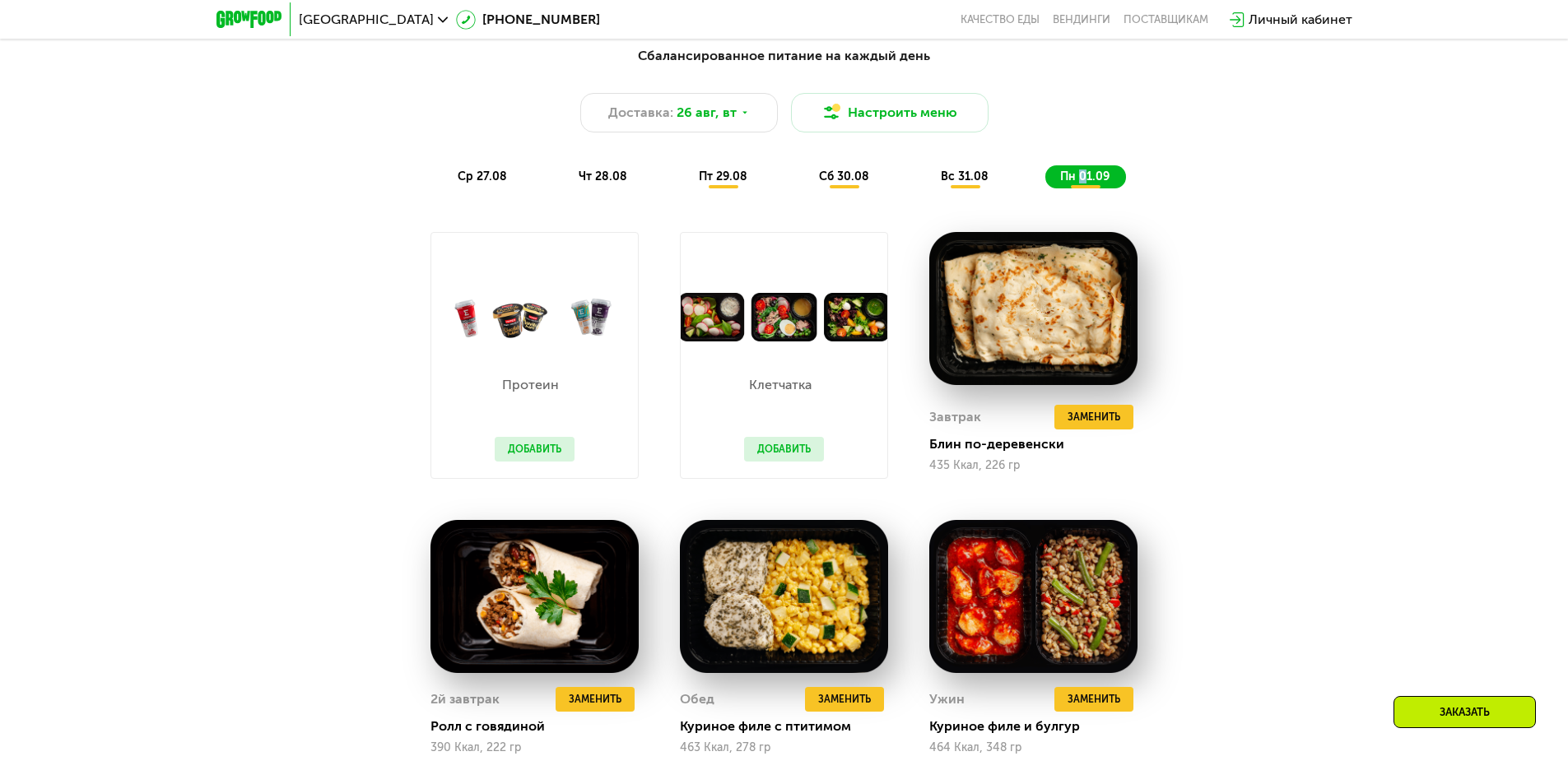
scroll to position [560, 0]
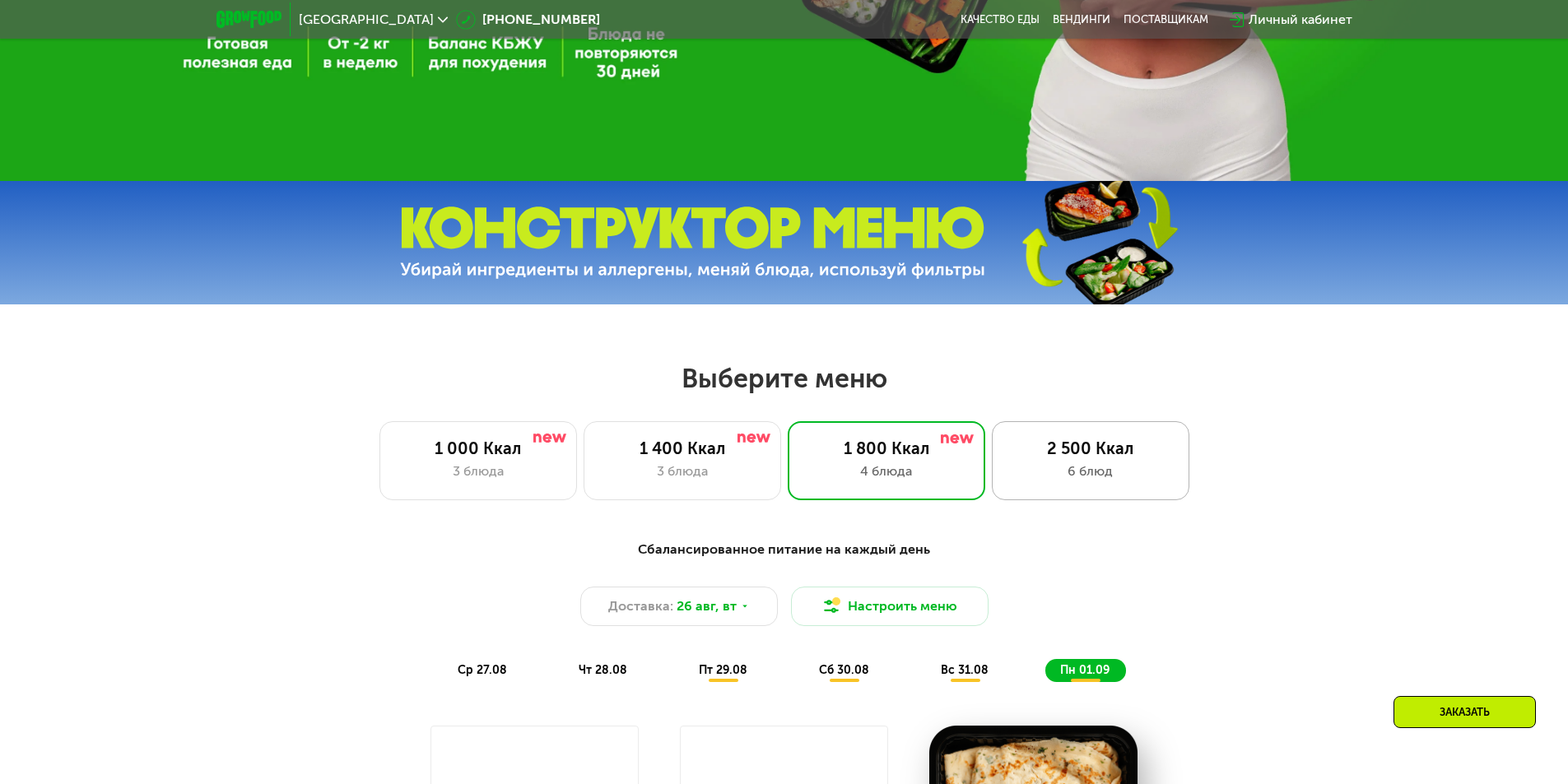
click at [1055, 475] on div "6 блюд" at bounding box center [1090, 471] width 163 height 19
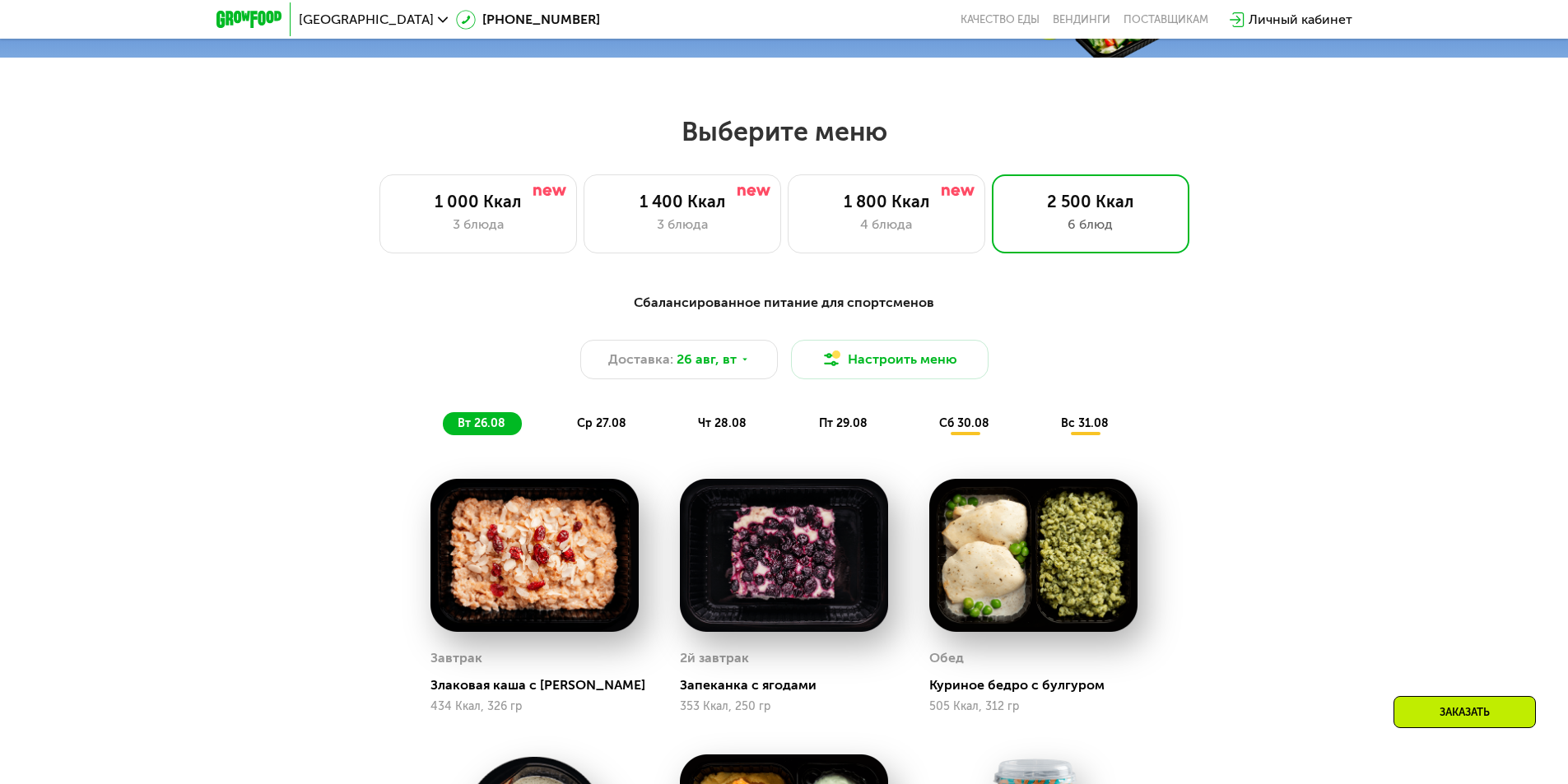
scroll to position [1053, 0]
